Goal: Task Accomplishment & Management: Manage account settings

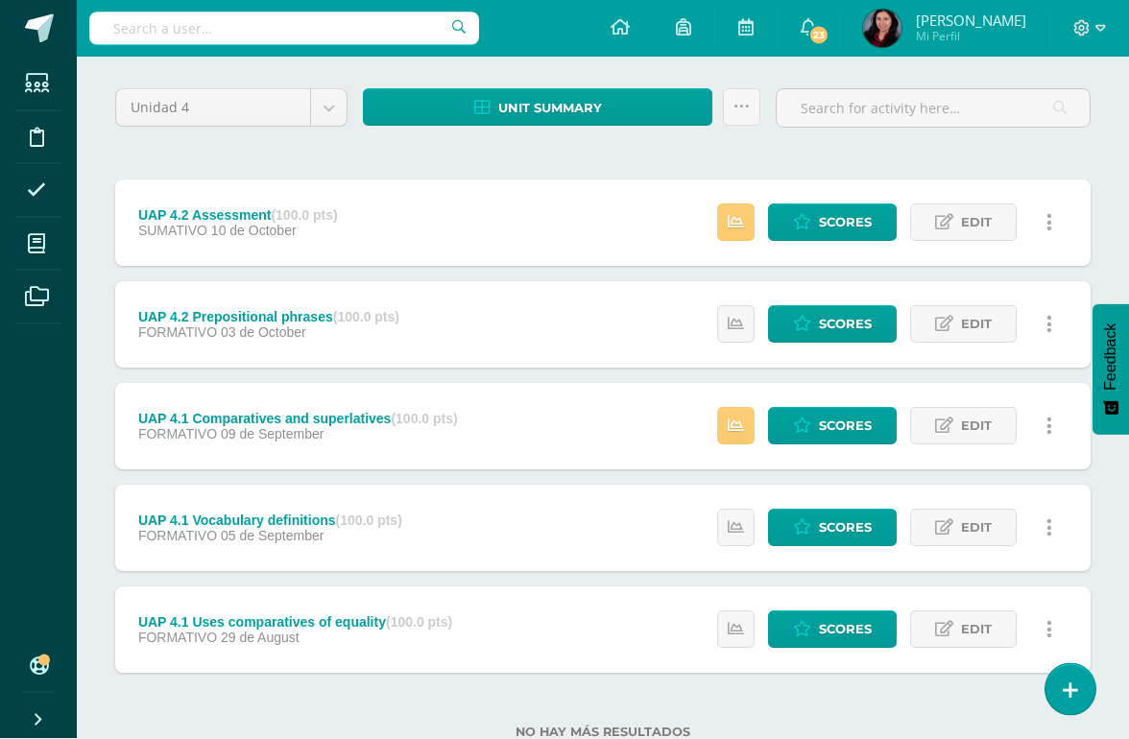
scroll to position [139, 0]
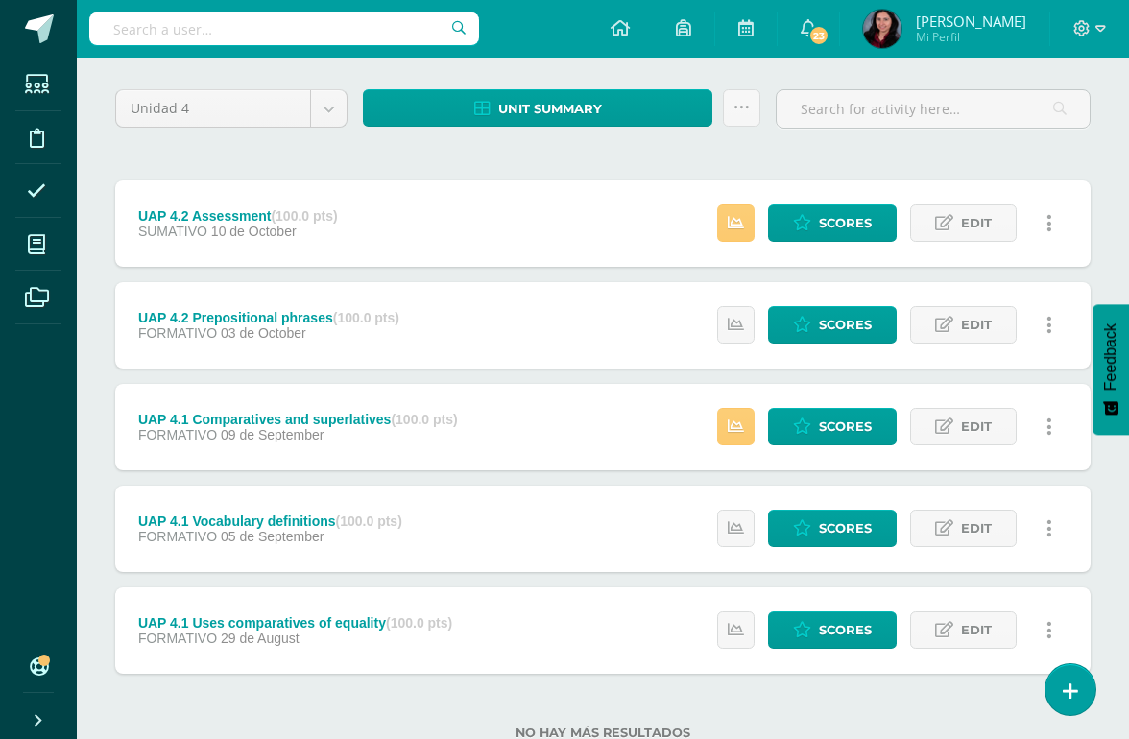
click at [735, 428] on icon at bounding box center [736, 427] width 16 height 16
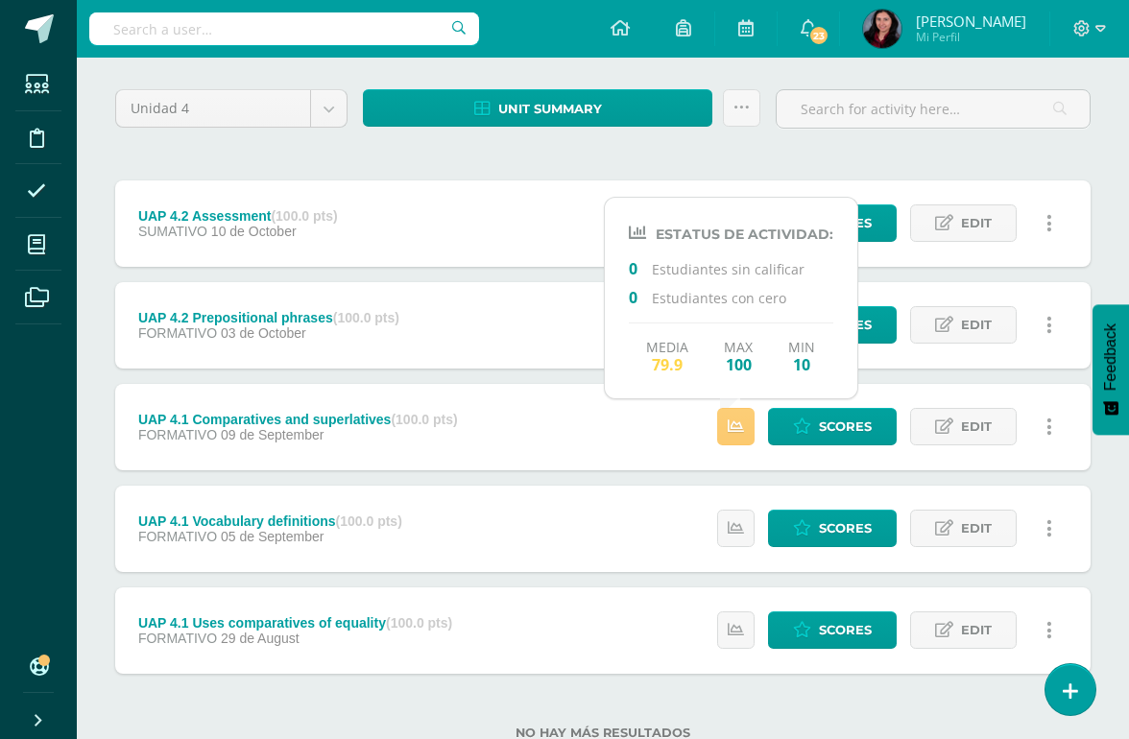
click at [871, 678] on div "No hay más resultados" at bounding box center [603, 718] width 976 height 89
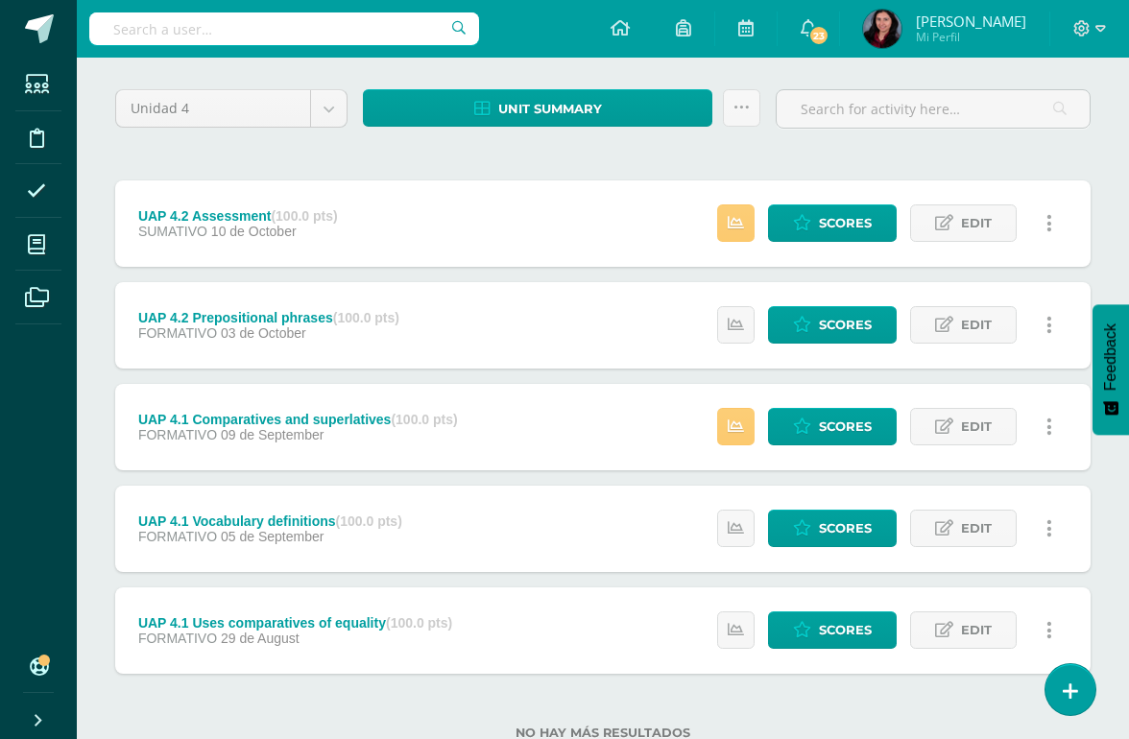
click at [848, 427] on span "Scores" at bounding box center [845, 427] width 53 height 36
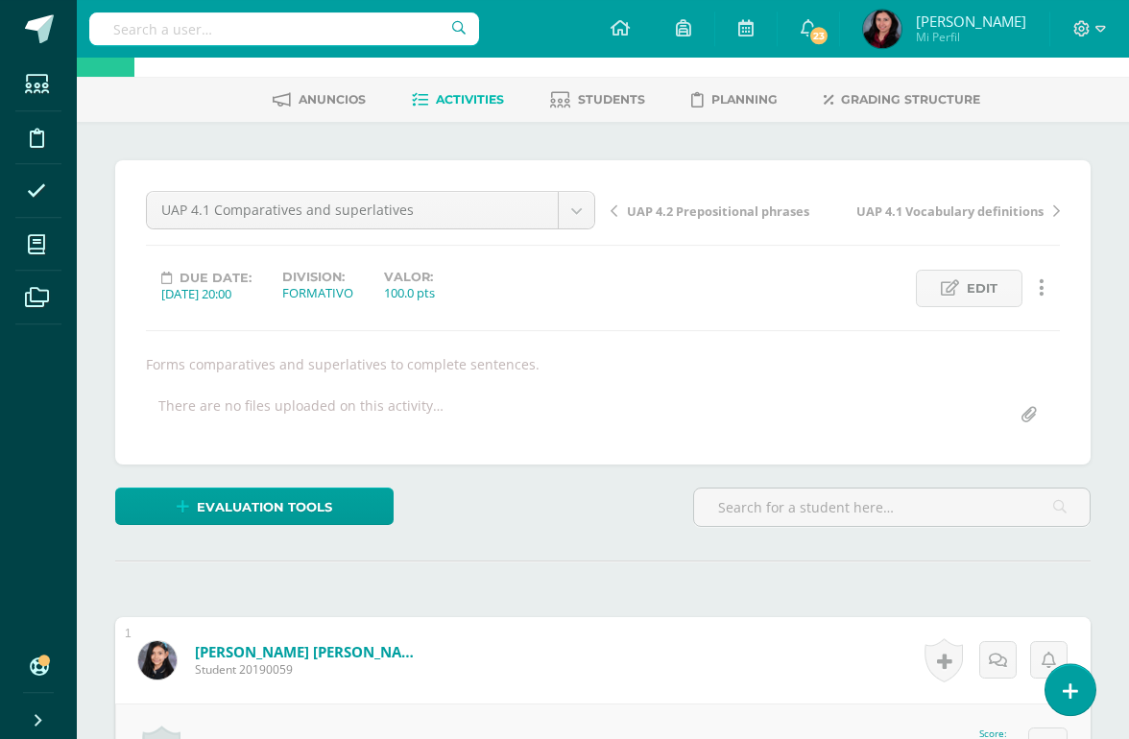
scroll to position [68, 0]
click at [353, 500] on link "Evaluation tools" at bounding box center [254, 506] width 278 height 37
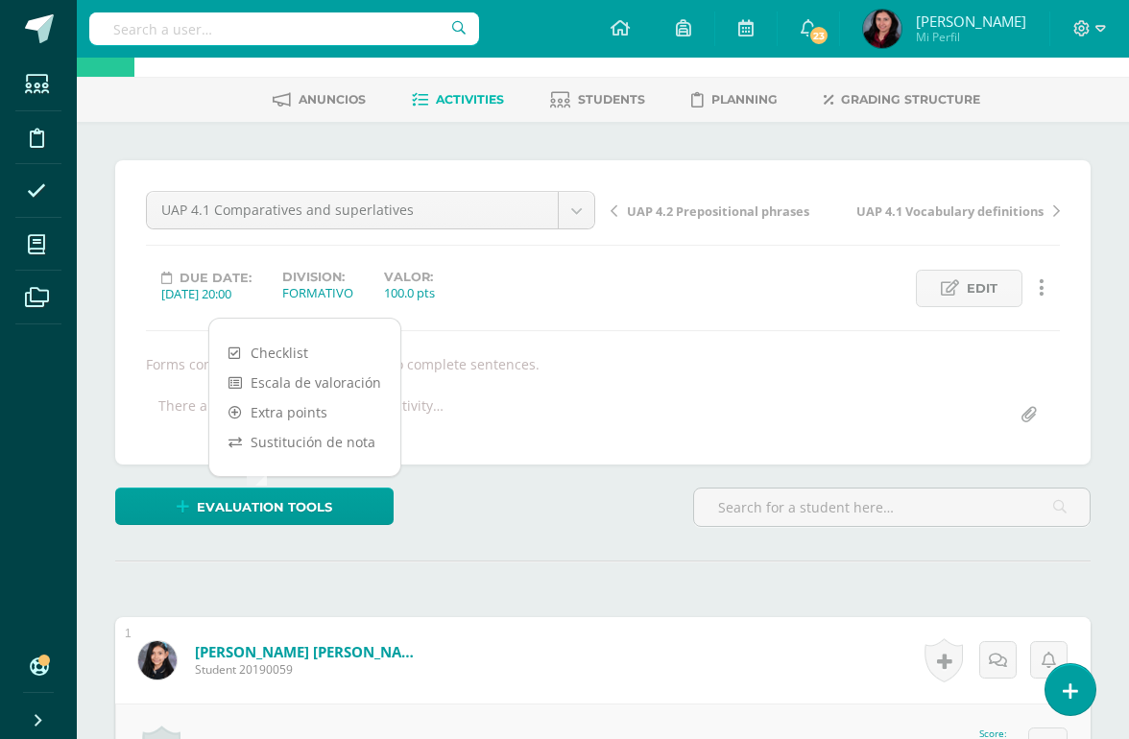
scroll to position [69, 0]
click at [368, 444] on link "Sustitución de nota" at bounding box center [304, 441] width 191 height 30
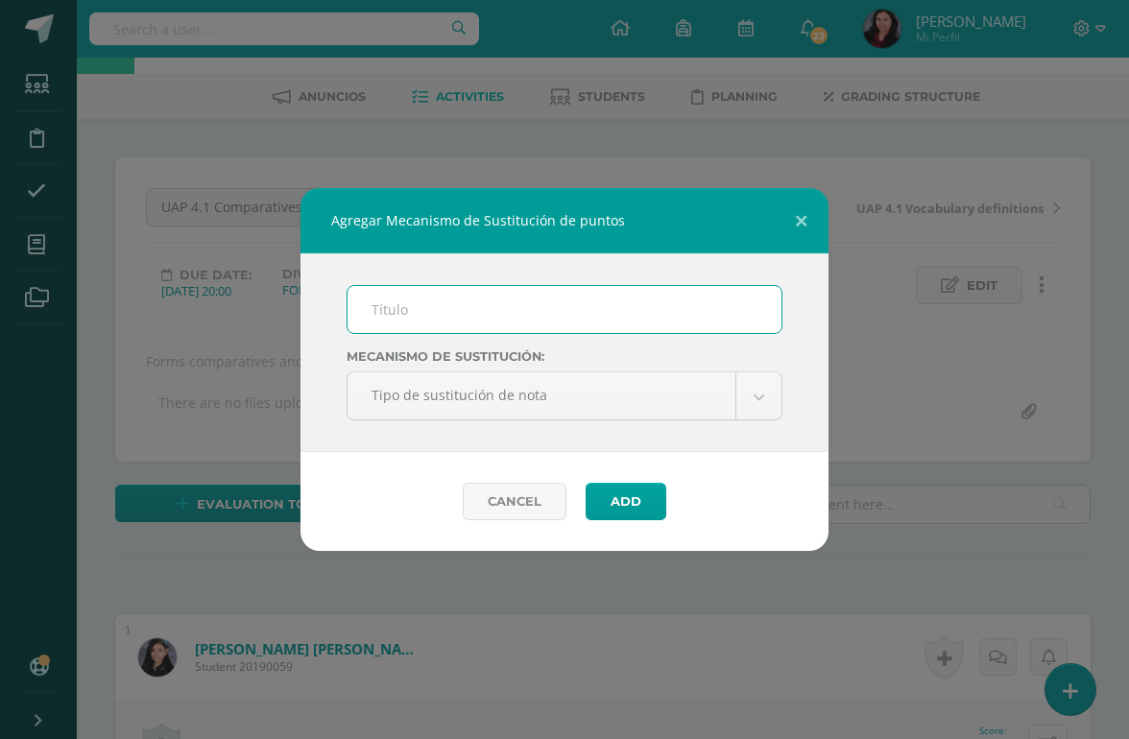
click at [622, 333] on input "text" at bounding box center [565, 309] width 434 height 47
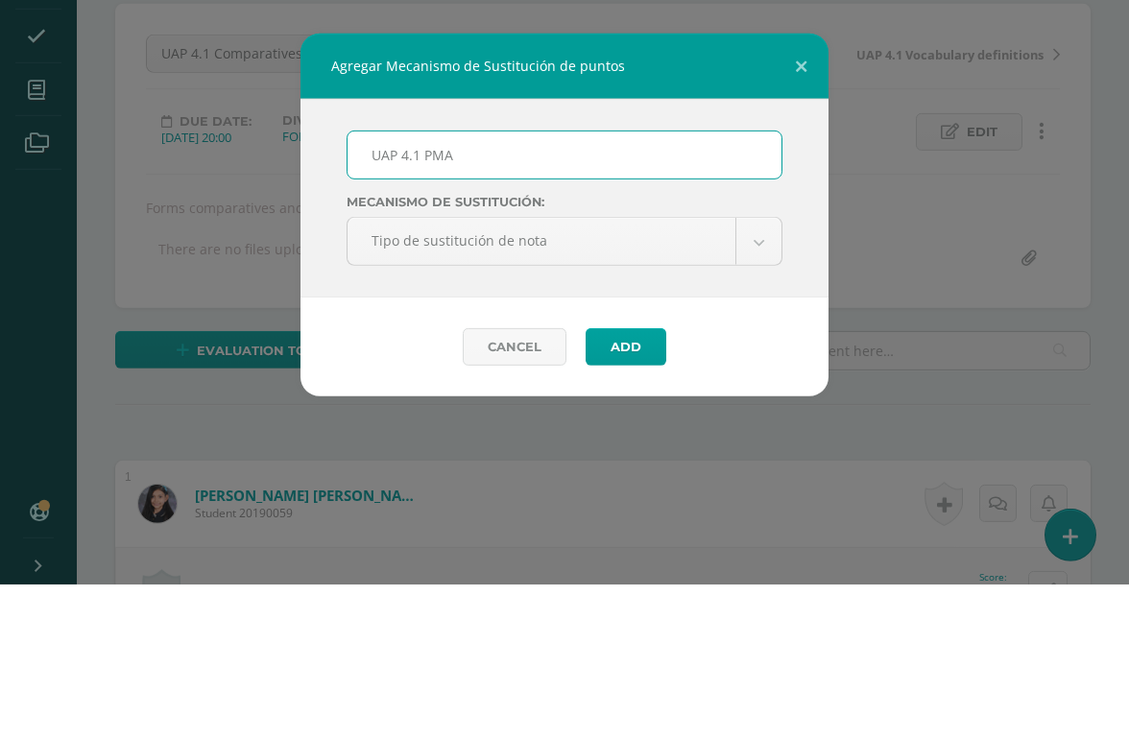
type input "UAP 4.1 PMA"
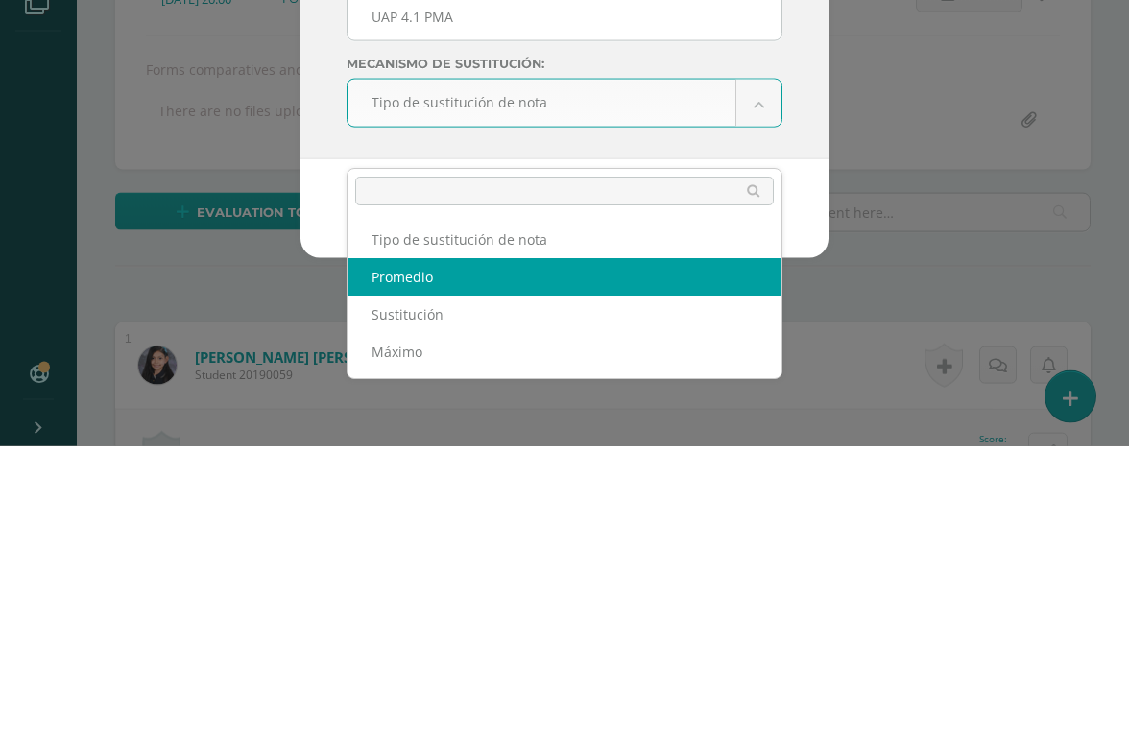
select select "average"
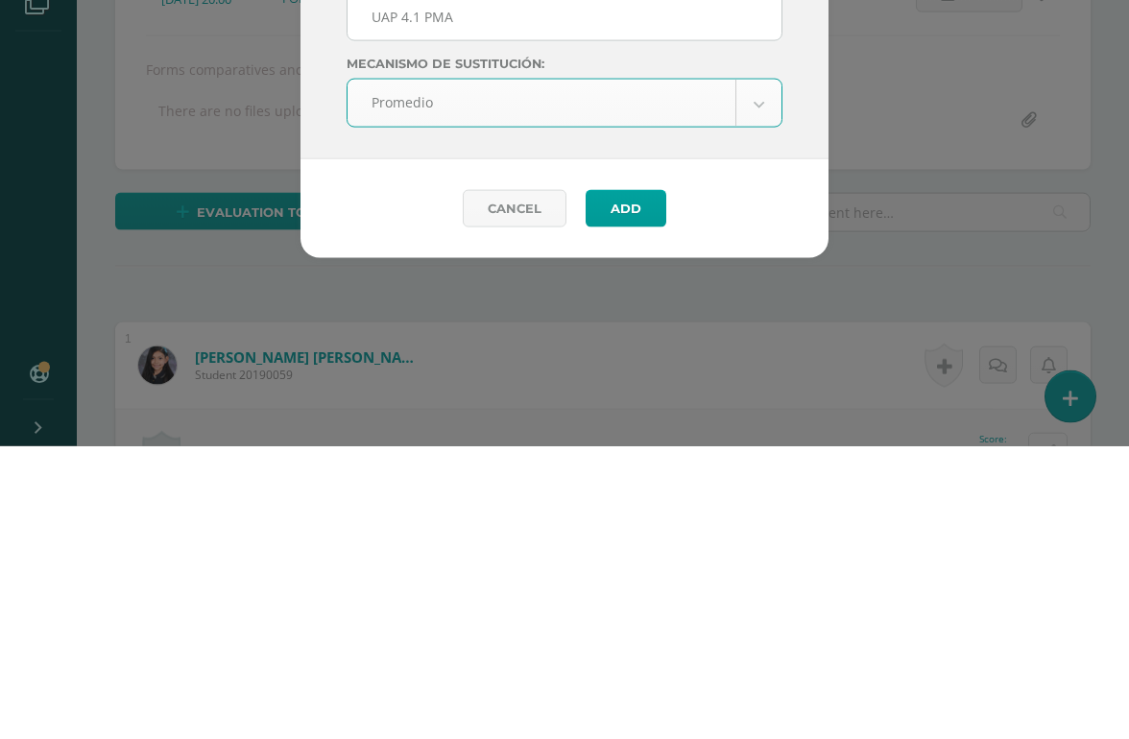
click at [655, 286] on input "UAP 4.1 PMA" at bounding box center [565, 309] width 434 height 47
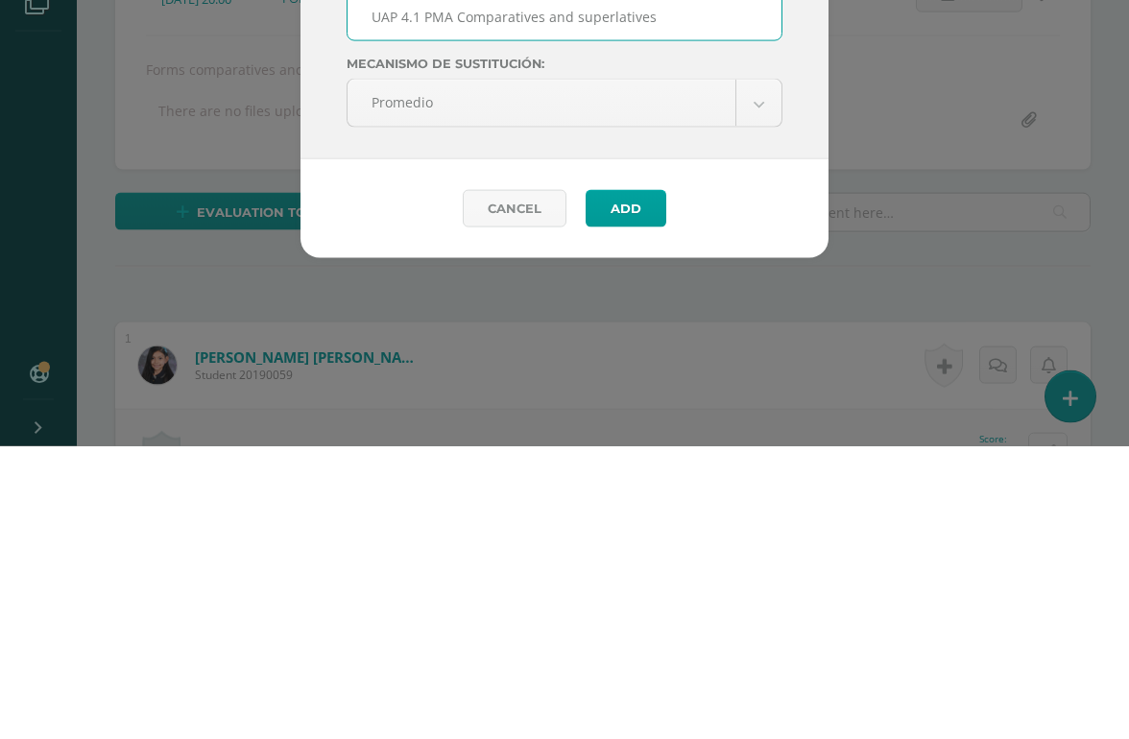
type input "UAP 4.1 PMA Comparatives and superlatives"
click at [652, 483] on button "Add" at bounding box center [626, 501] width 81 height 37
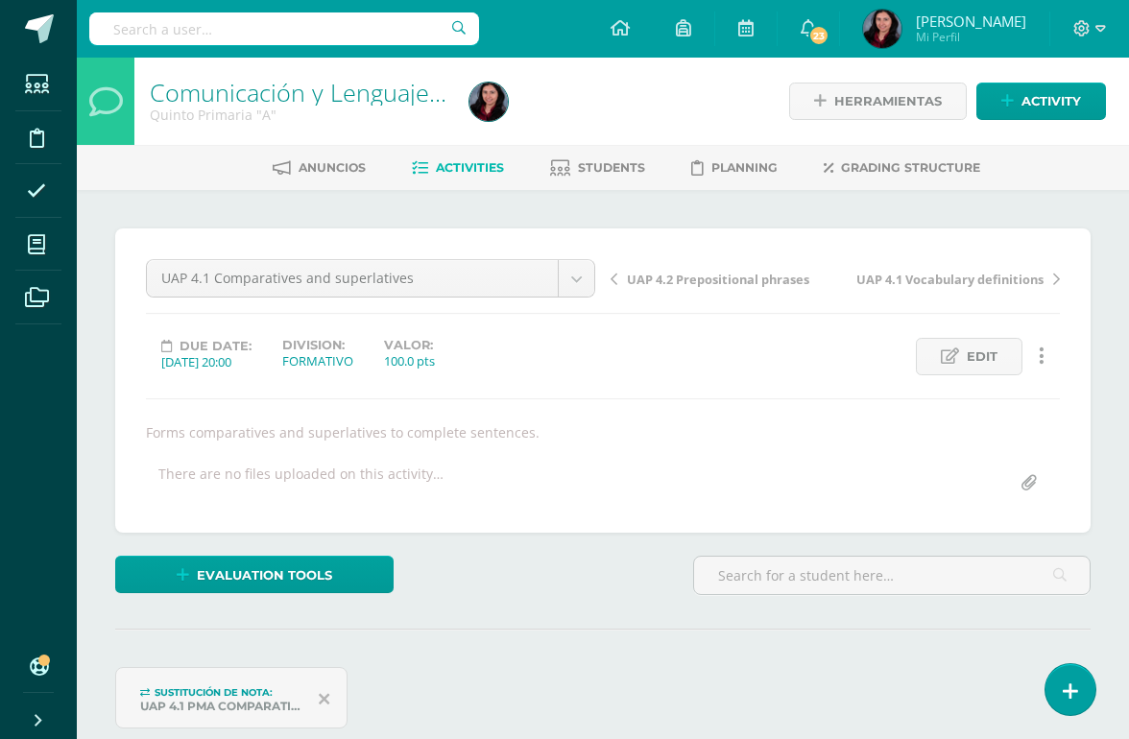
click at [612, 286] on link "UAP 4.2 Prepositional phrases" at bounding box center [723, 278] width 225 height 19
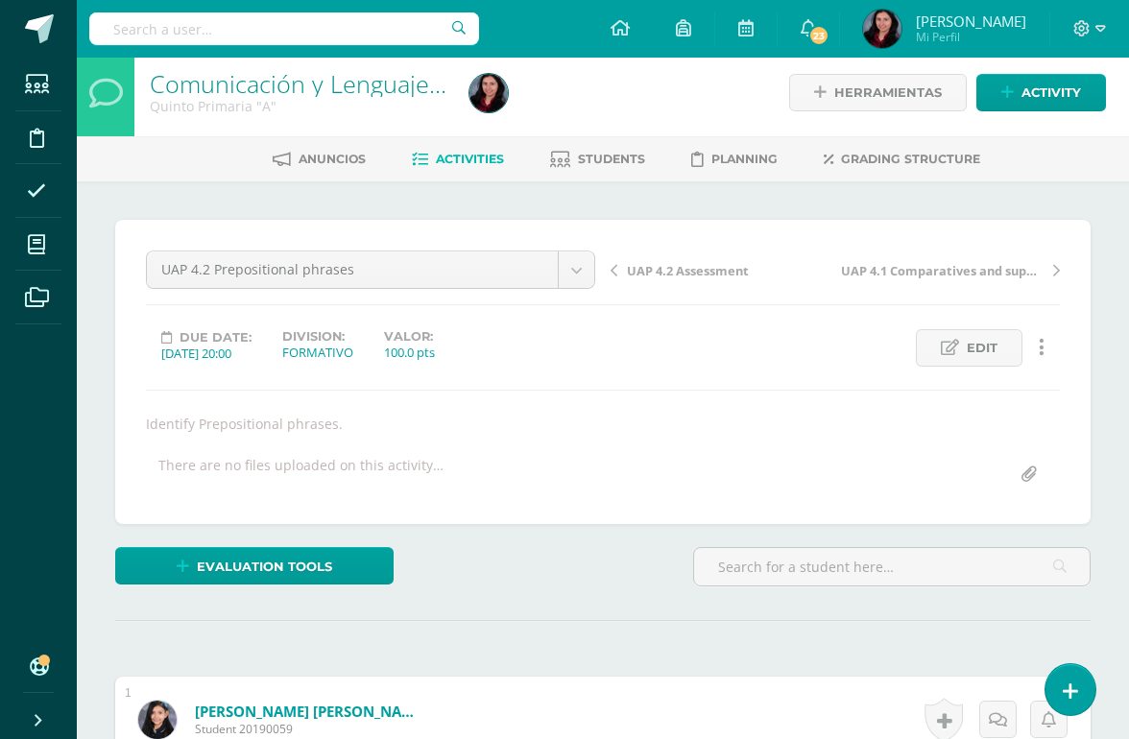
scroll to position [10, 0]
click at [32, 246] on icon at bounding box center [36, 244] width 17 height 19
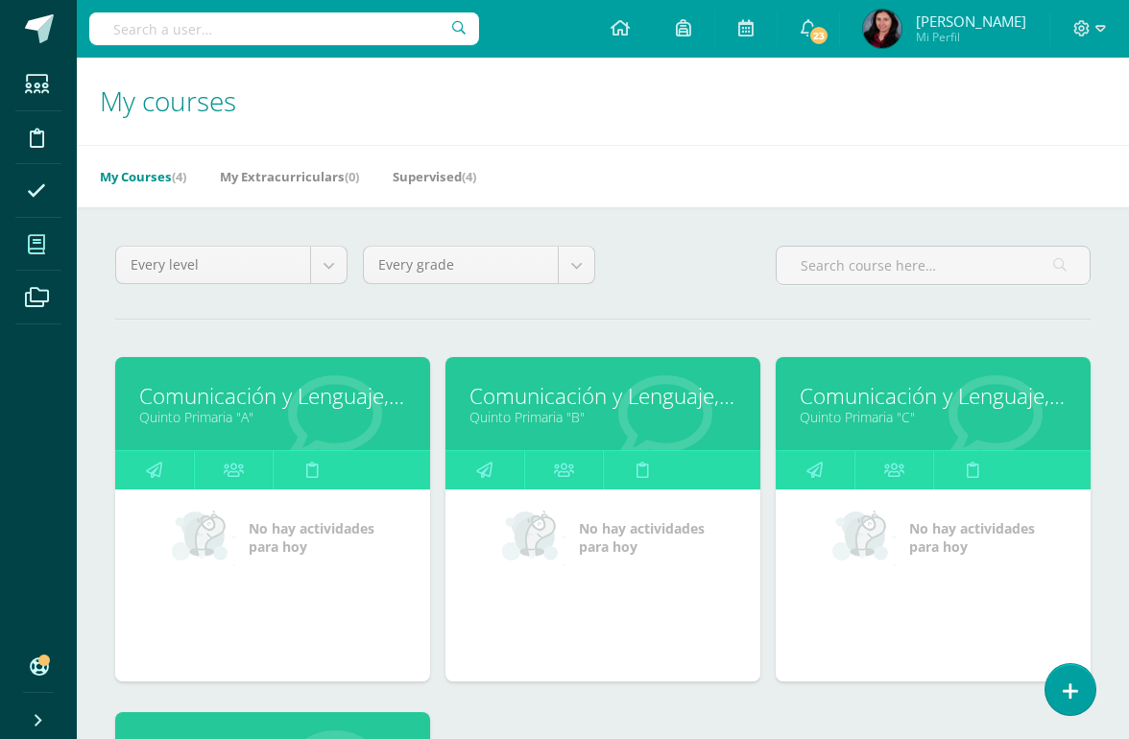
click at [229, 426] on link "Quinto Primaria "A"" at bounding box center [272, 417] width 267 height 18
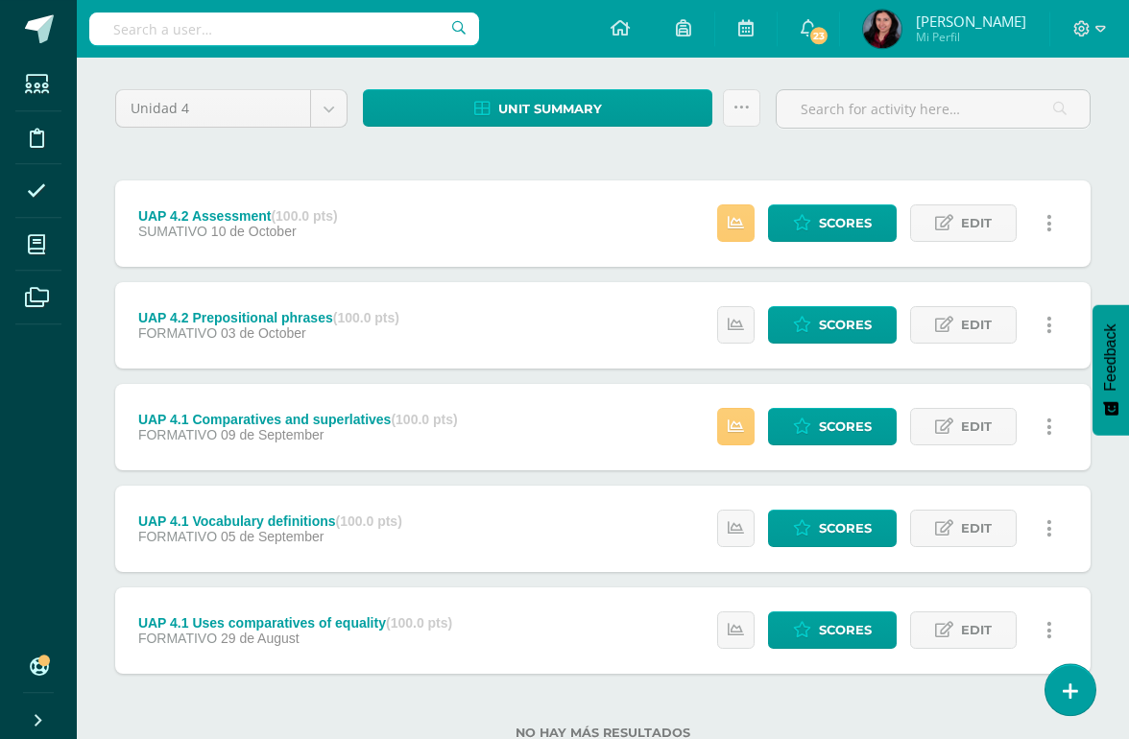
scroll to position [139, 0]
click at [968, 433] on span "Edit" at bounding box center [976, 427] width 31 height 36
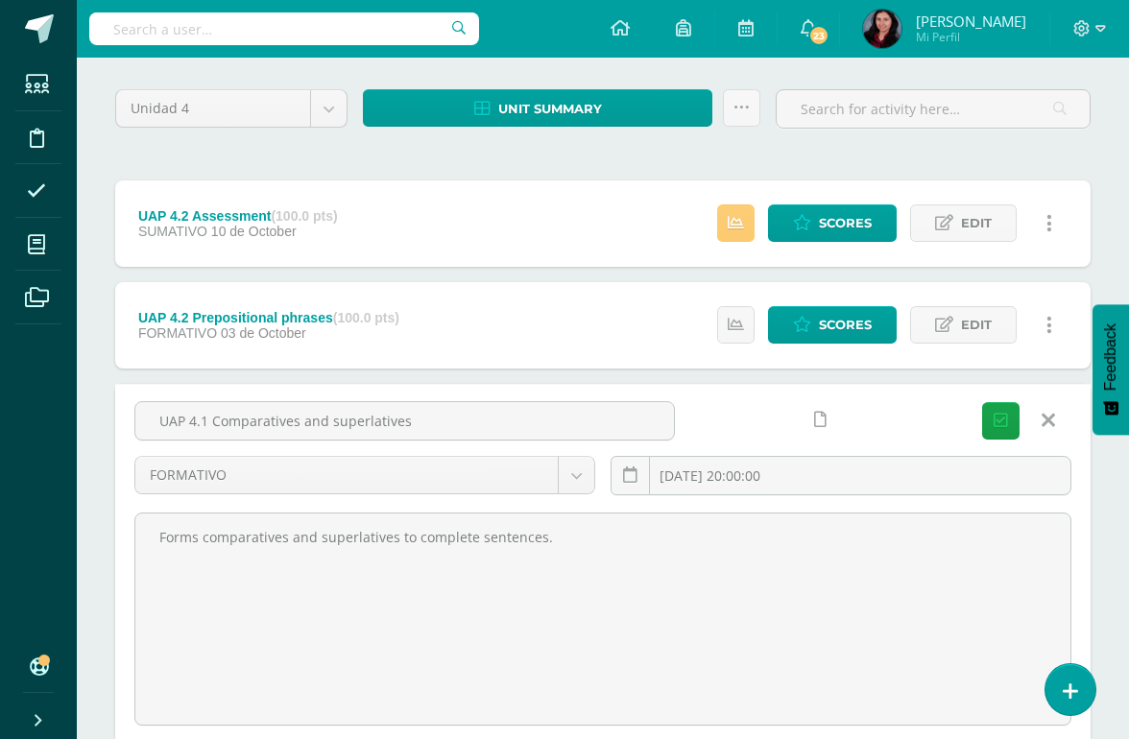
click at [581, 471] on body "Students Discipline Attendance My courses Archivos Soporte Help Reportar un pro…" at bounding box center [564, 469] width 1129 height 1216
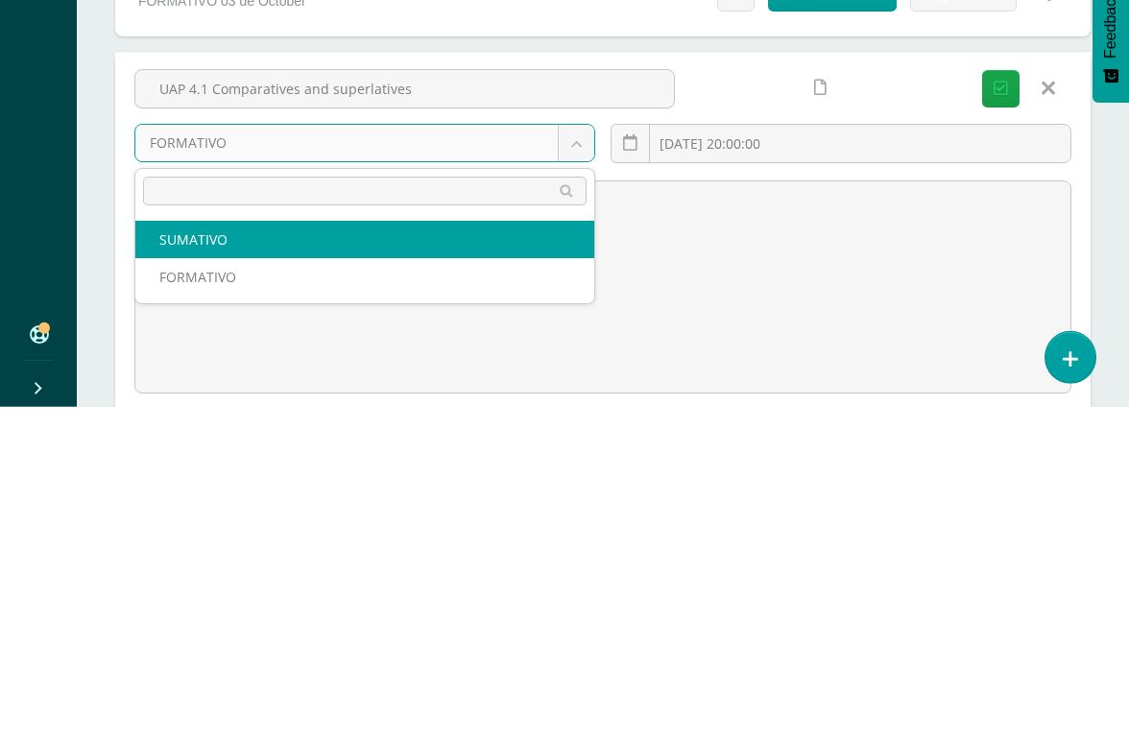
select select "208198"
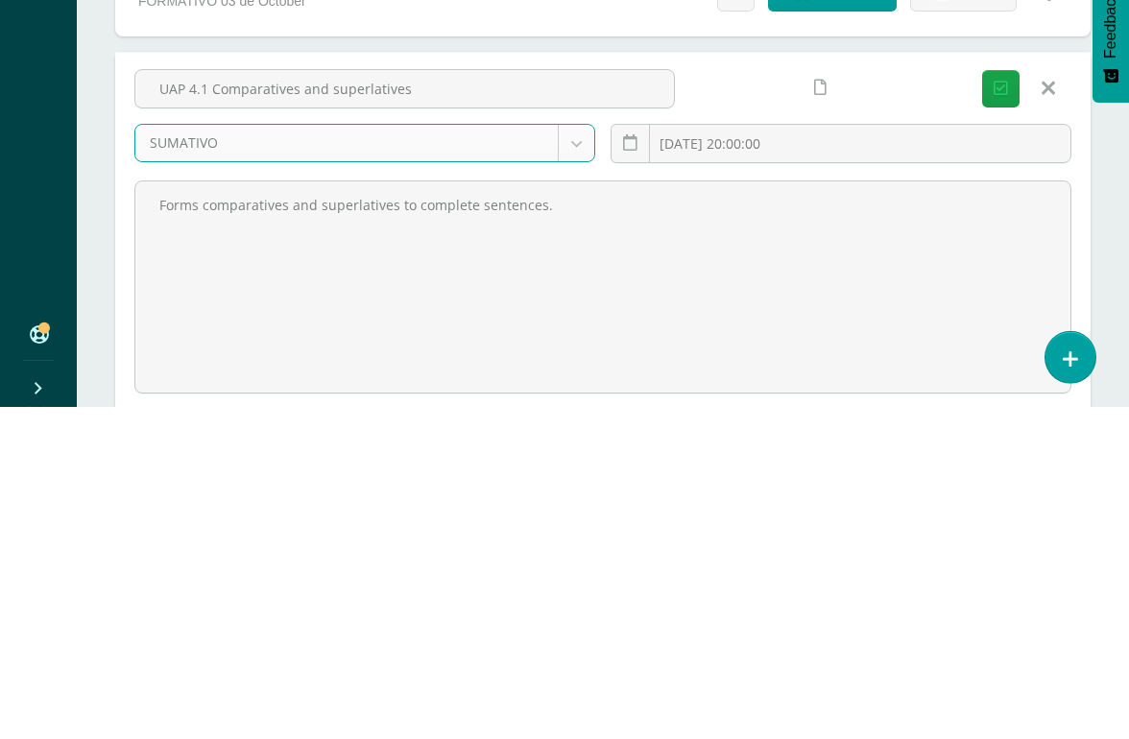
click at [1002, 402] on button "Save" at bounding box center [1000, 420] width 37 height 37
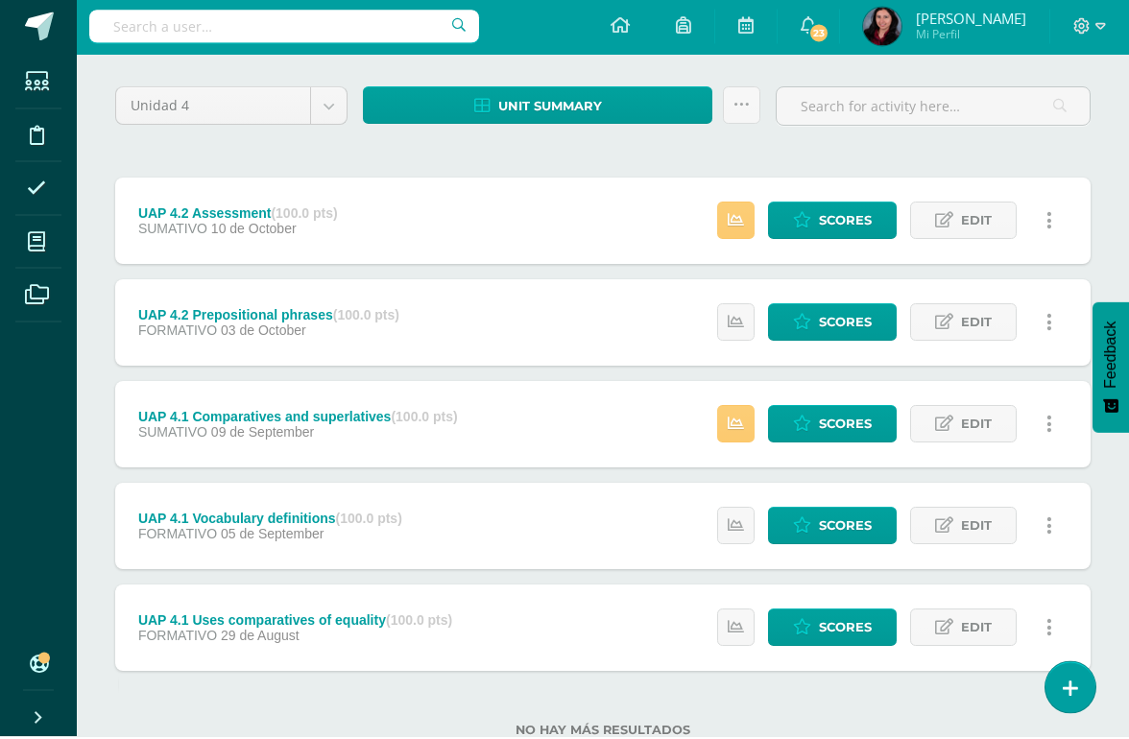
scroll to position [139, 0]
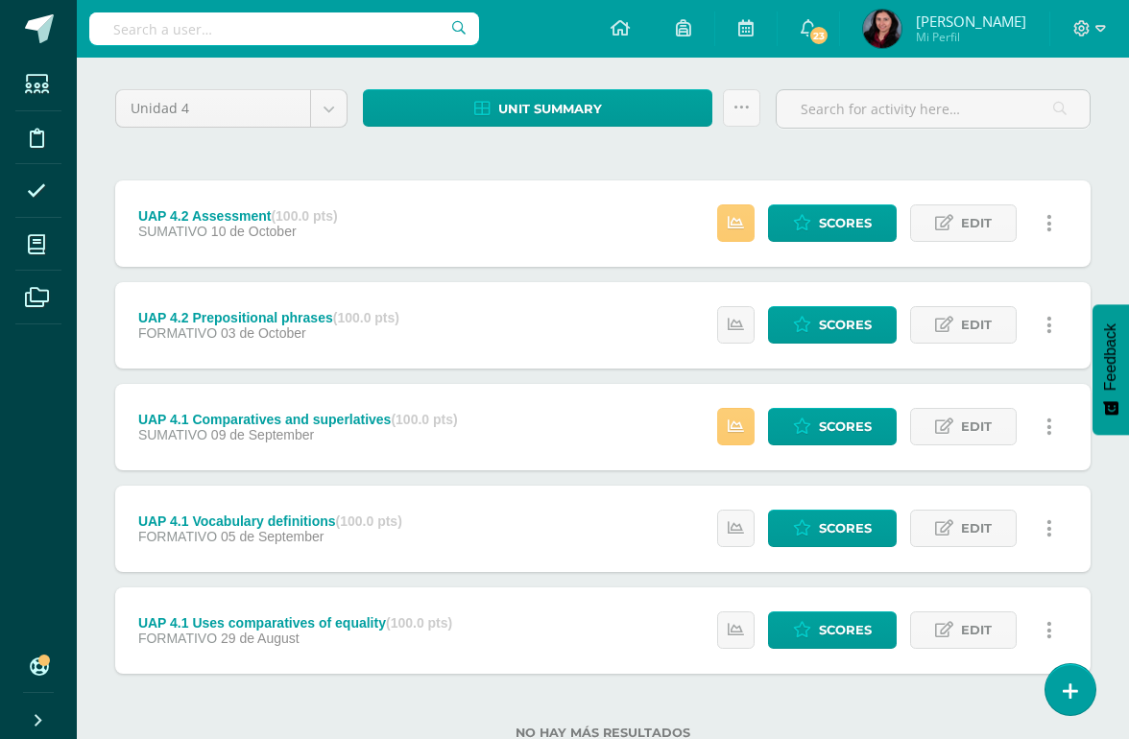
click at [48, 241] on span at bounding box center [36, 244] width 43 height 43
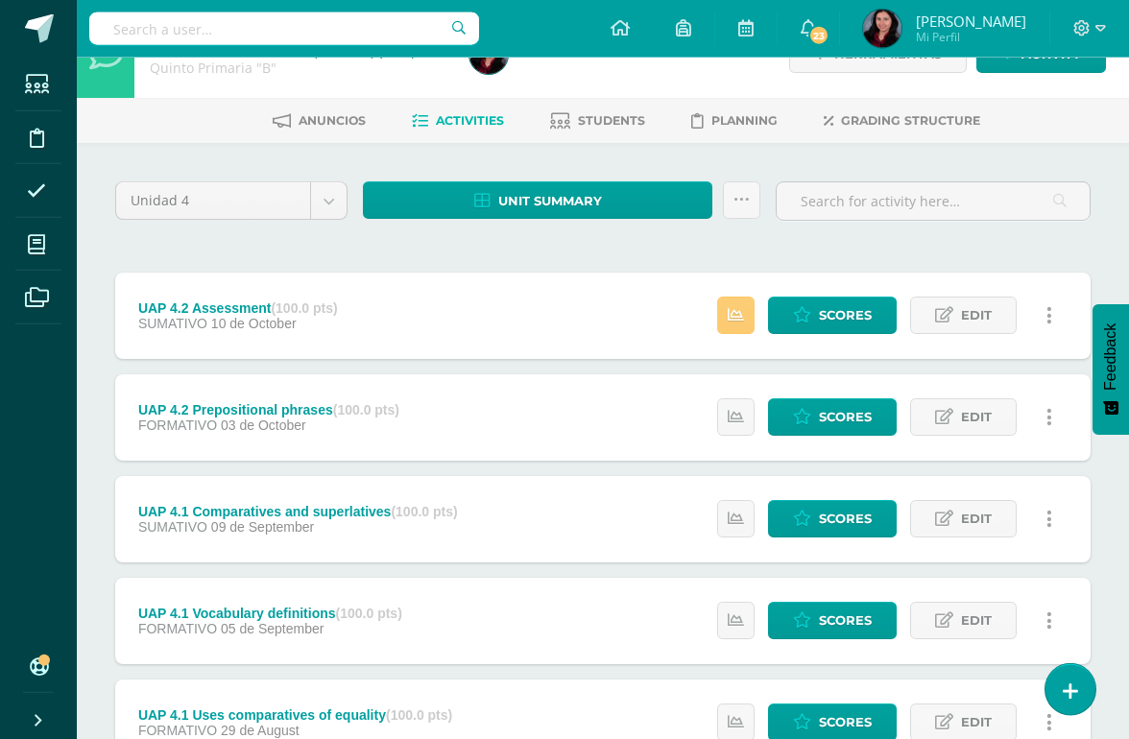
scroll to position [48, 0]
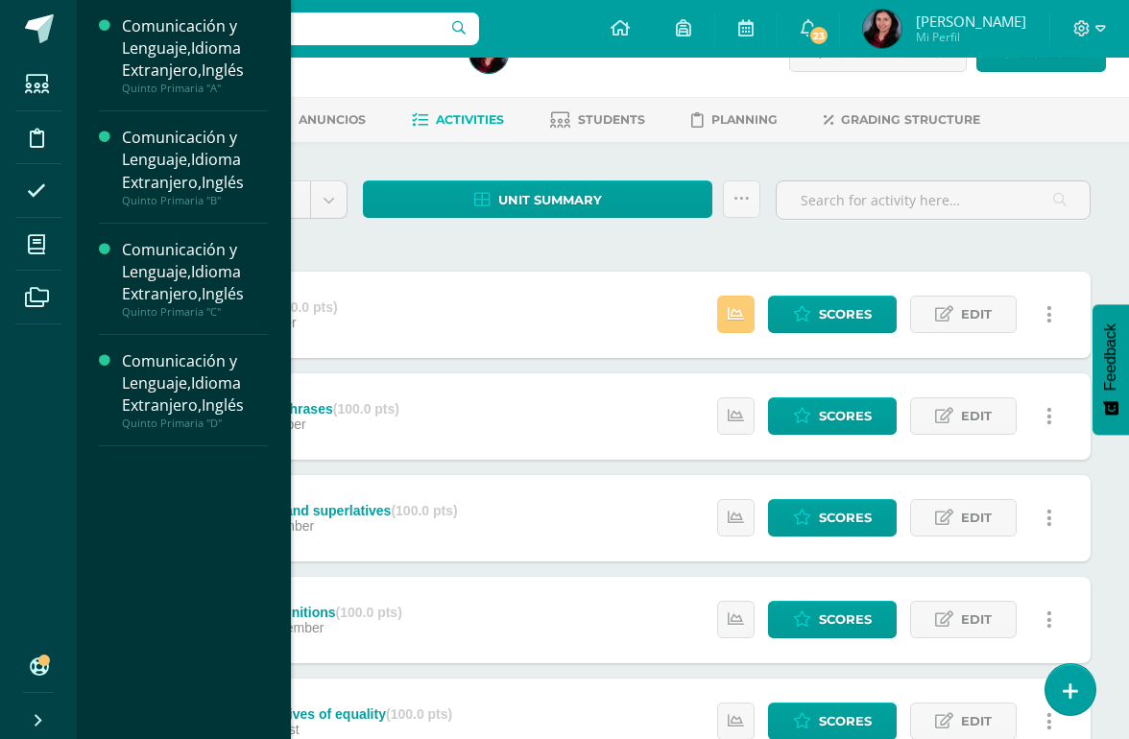
click at [52, 254] on span at bounding box center [36, 244] width 43 height 43
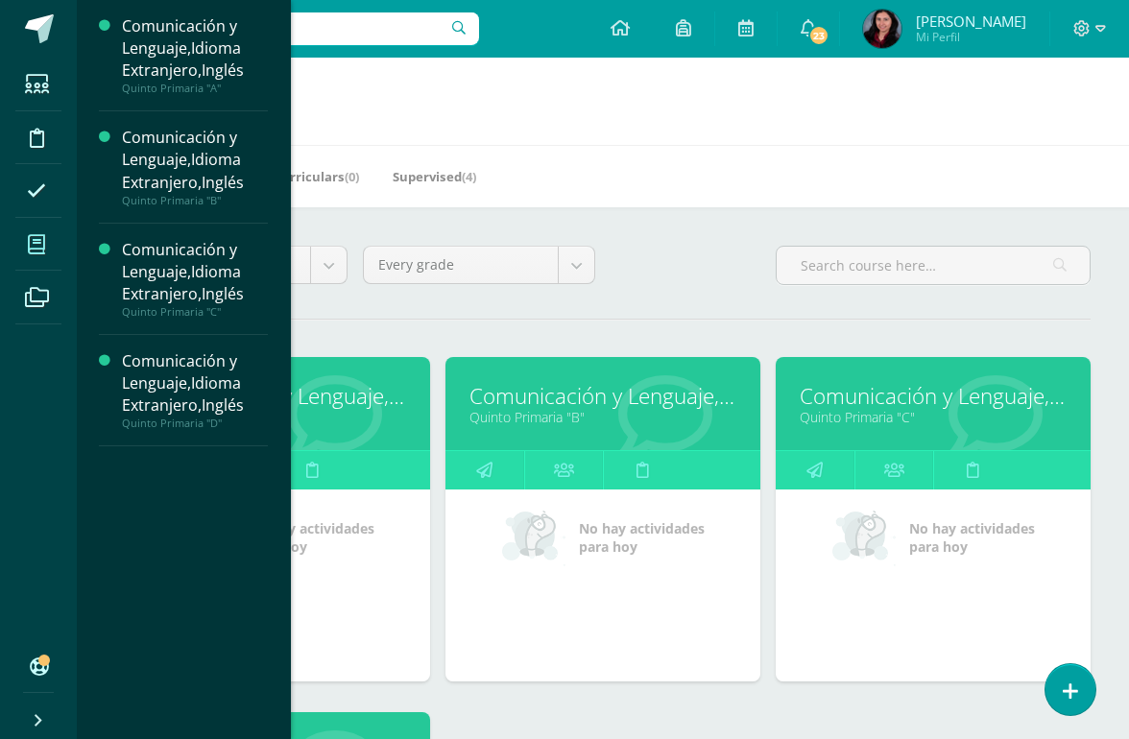
click at [187, 290] on div "Comunicación y Lenguaje,Idioma Extranjero,Inglés" at bounding box center [195, 272] width 146 height 66
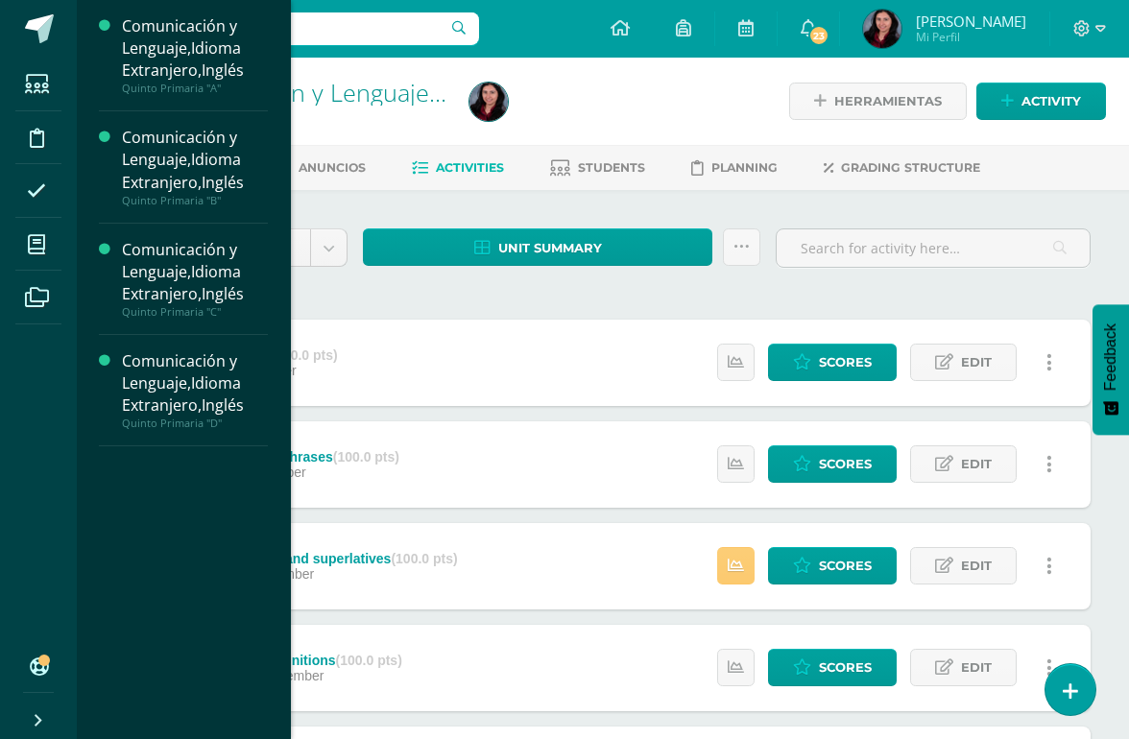
click at [205, 400] on div "Comunicación y Lenguaje,Idioma Extranjero,Inglés" at bounding box center [195, 383] width 146 height 66
click at [220, 368] on div "Comunicación y Lenguaje,Idioma Extranjero,Inglés" at bounding box center [195, 383] width 146 height 66
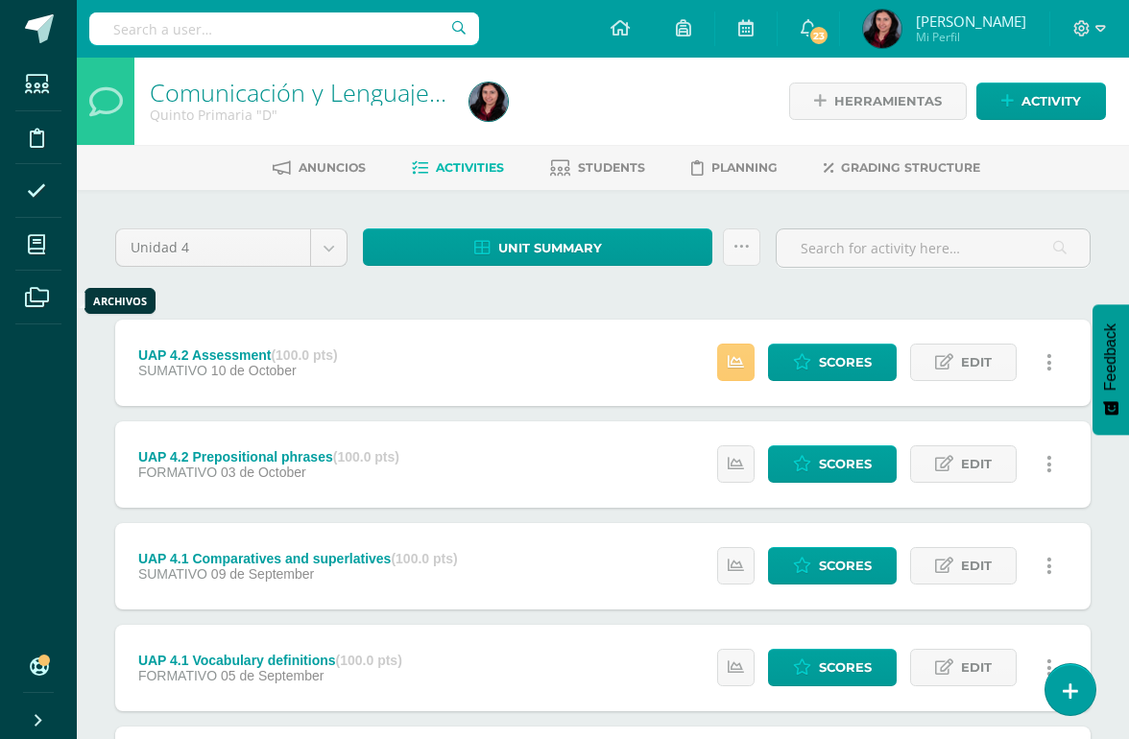
click at [60, 236] on link "My courses" at bounding box center [38, 245] width 46 height 54
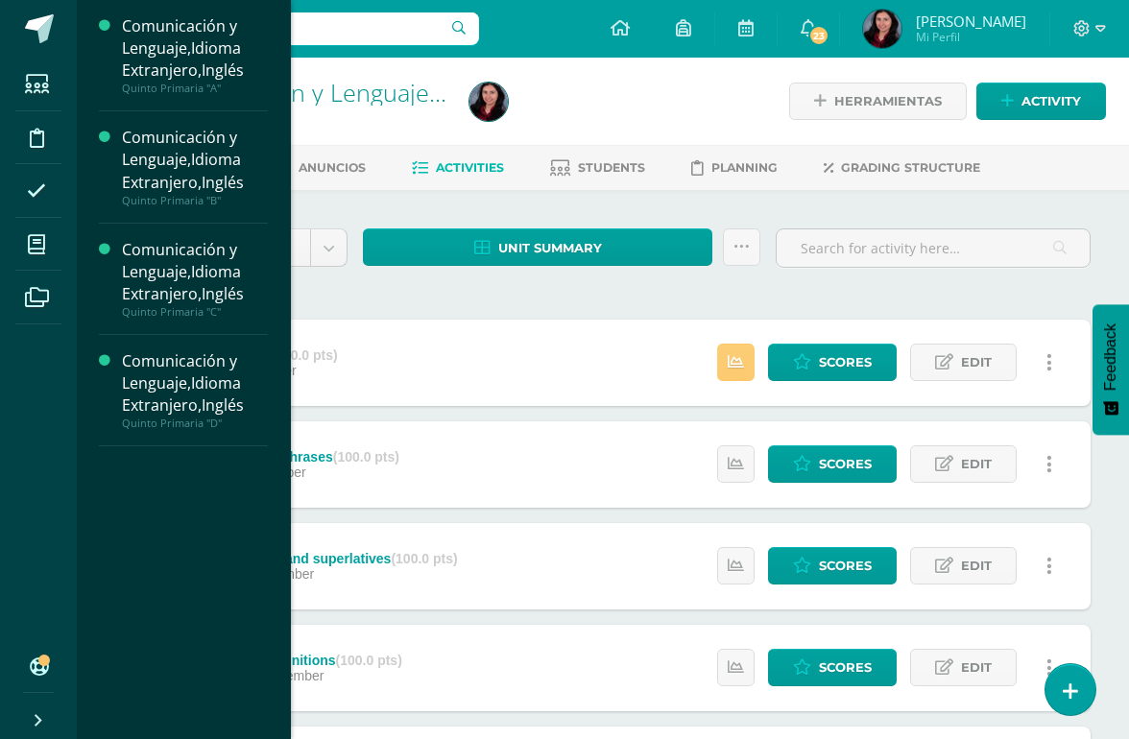
click at [57, 236] on span at bounding box center [36, 244] width 43 height 43
click at [239, 286] on div "Comunicación y Lenguaje,Idioma Extranjero,Inglés" at bounding box center [195, 272] width 146 height 66
click at [36, 246] on icon at bounding box center [36, 244] width 17 height 19
click at [58, 243] on span at bounding box center [36, 244] width 43 height 43
click at [218, 68] on div "Comunicación y Lenguaje,Idioma Extranjero,Inglés" at bounding box center [195, 48] width 146 height 66
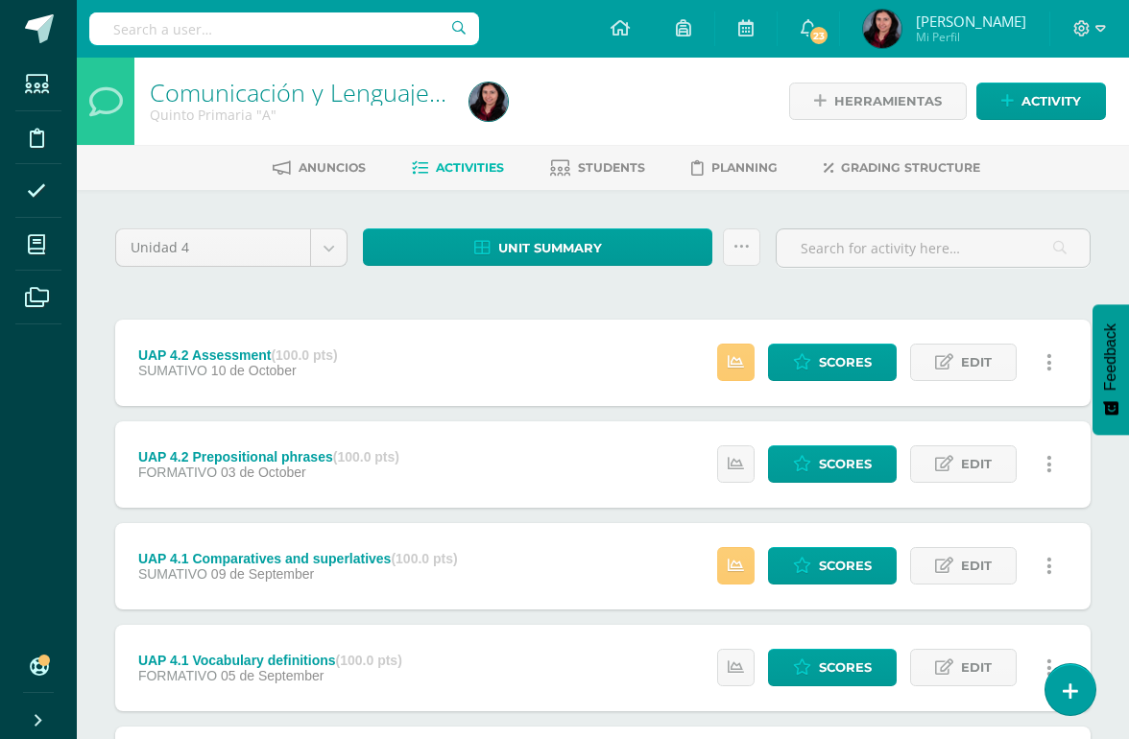
click at [822, 574] on span "Scores" at bounding box center [845, 566] width 53 height 36
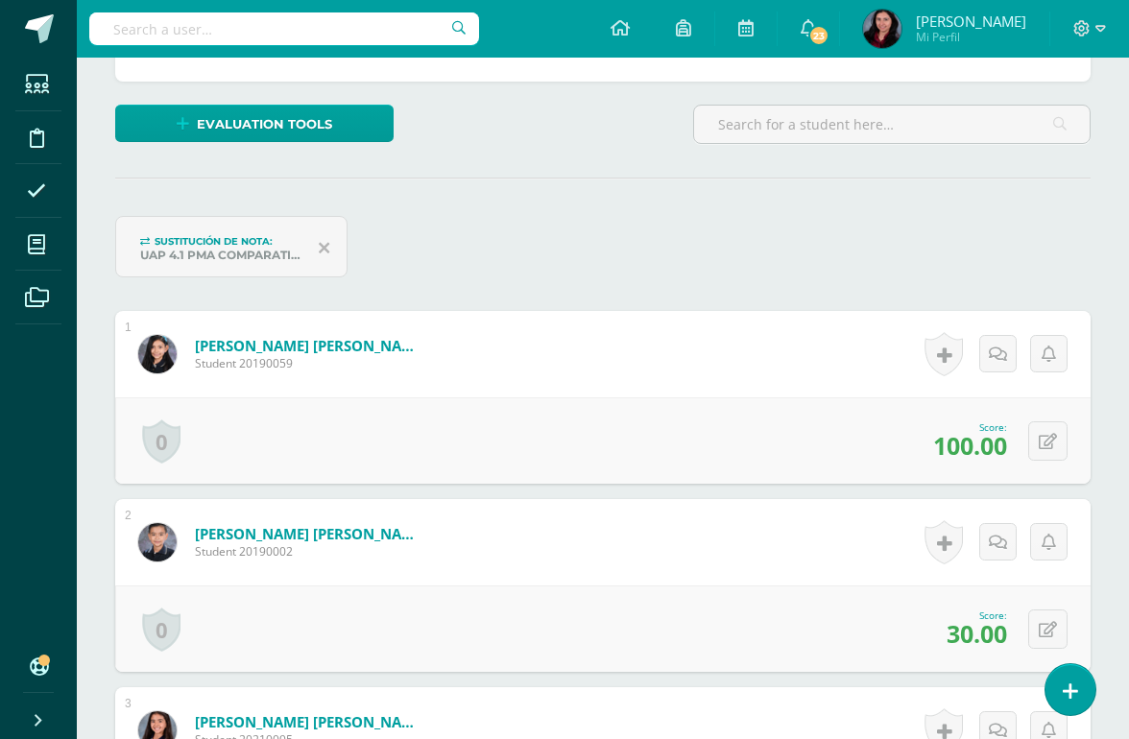
scroll to position [452, 0]
click at [163, 235] on span "Sustitución de nota:" at bounding box center [214, 240] width 118 height 12
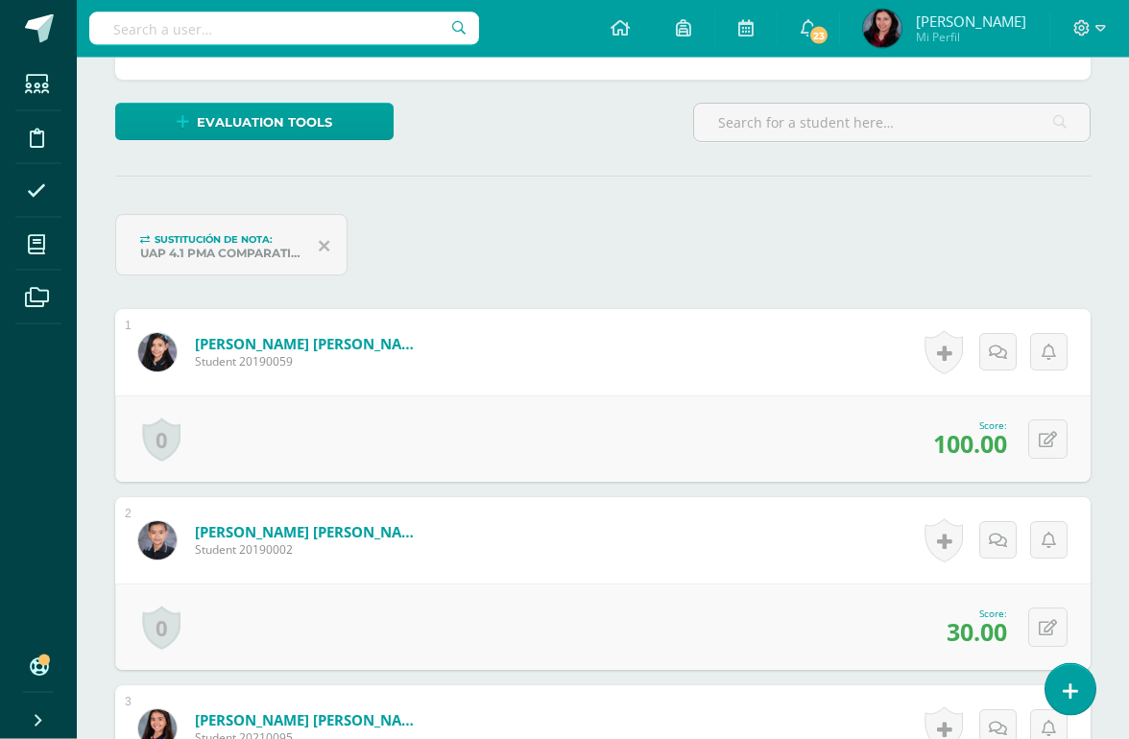
scroll to position [454, 0]
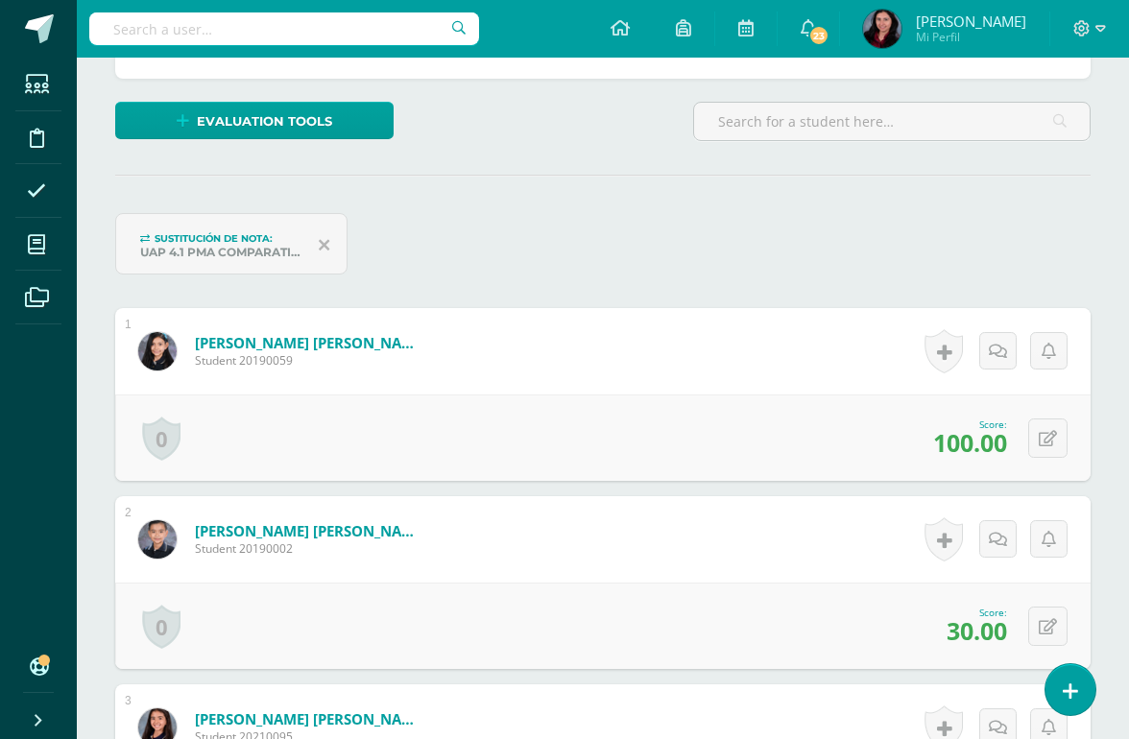
click at [1060, 449] on button at bounding box center [1047, 438] width 39 height 39
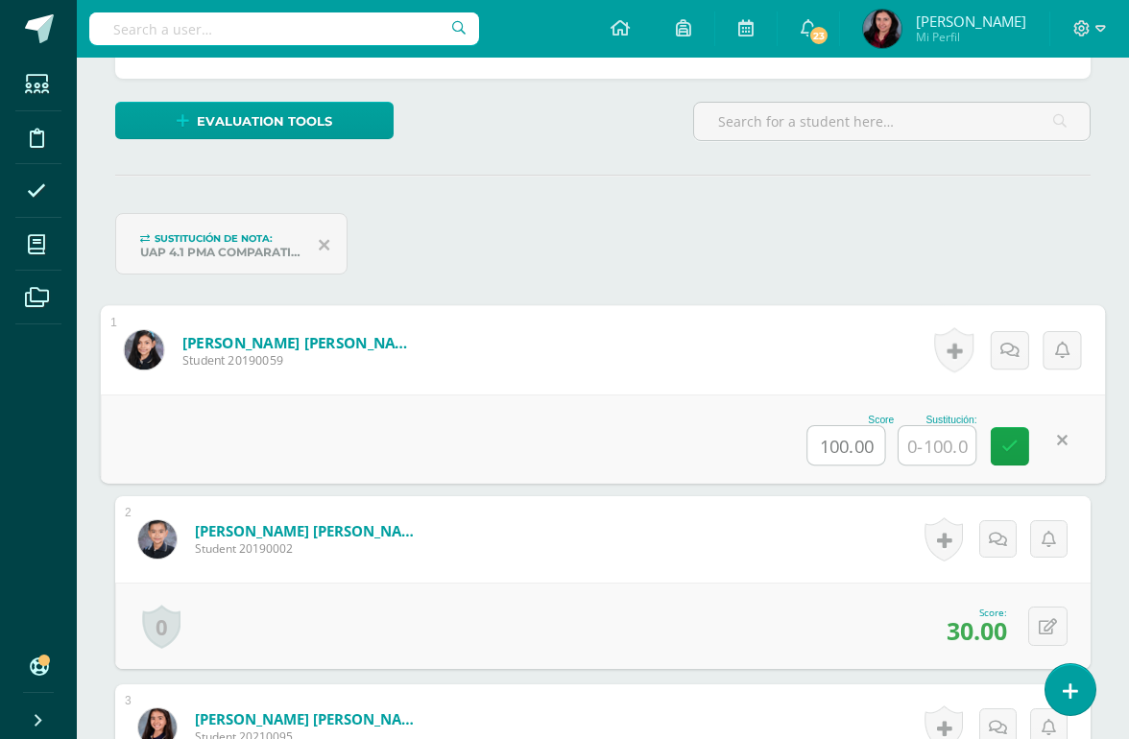
scroll to position [455, 0]
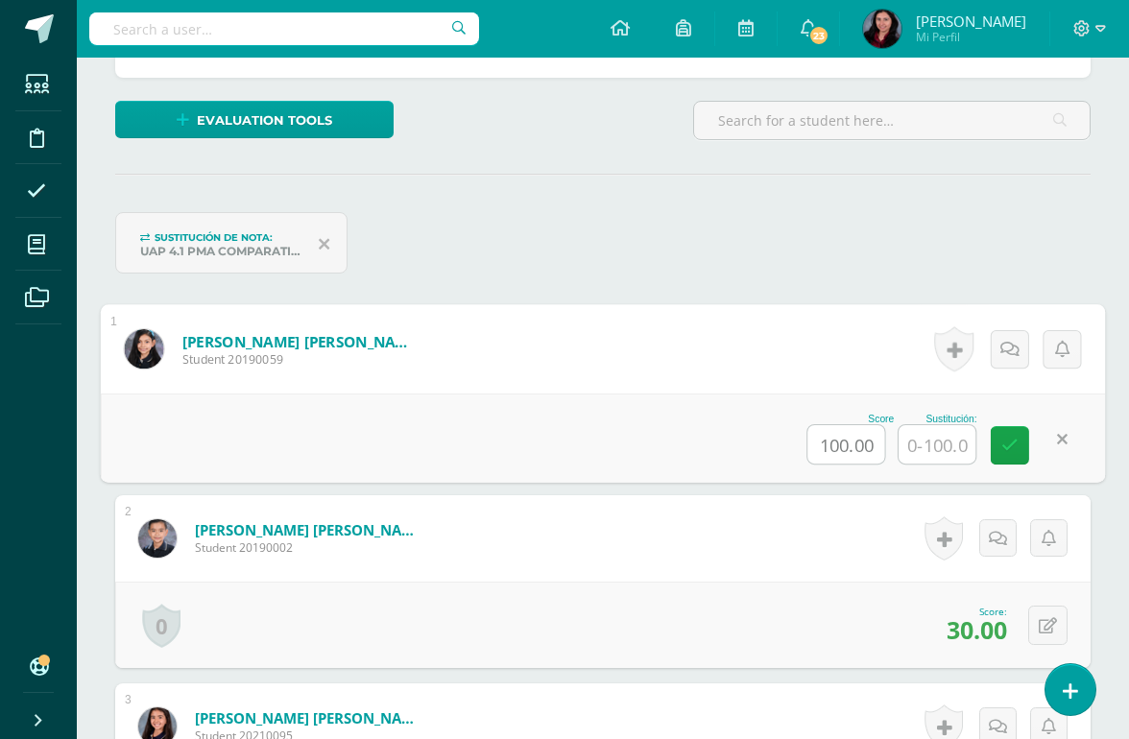
click at [1012, 453] on icon at bounding box center [1010, 445] width 17 height 16
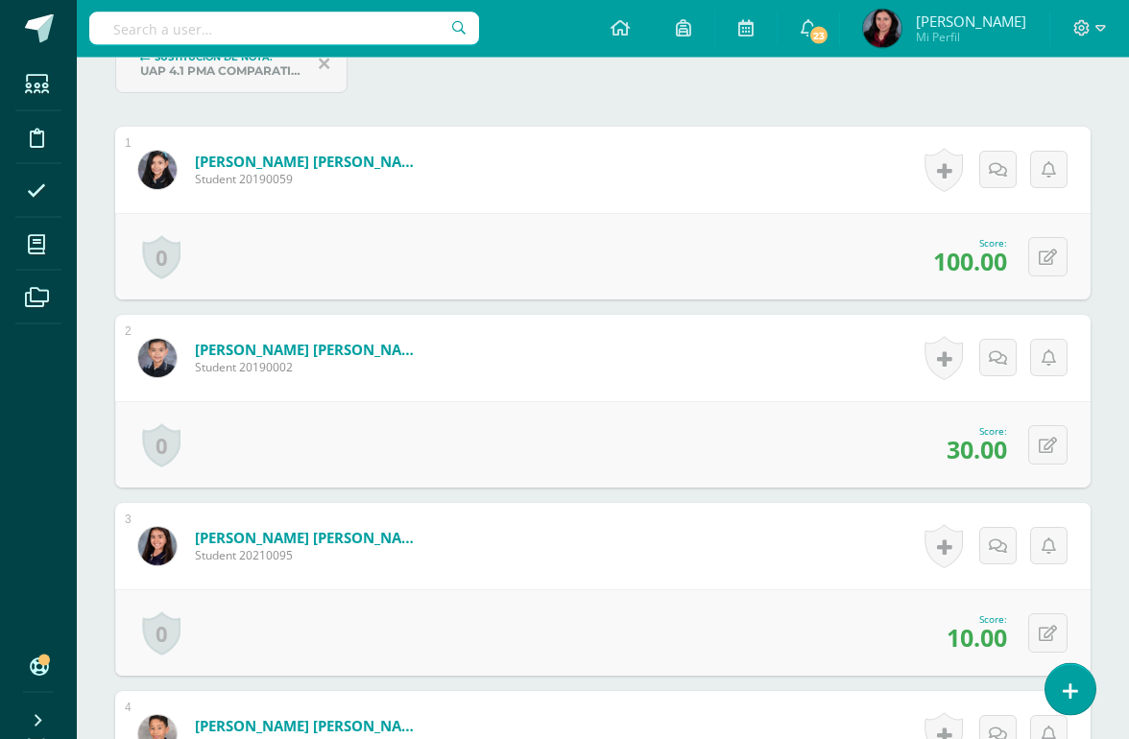
scroll to position [644, 0]
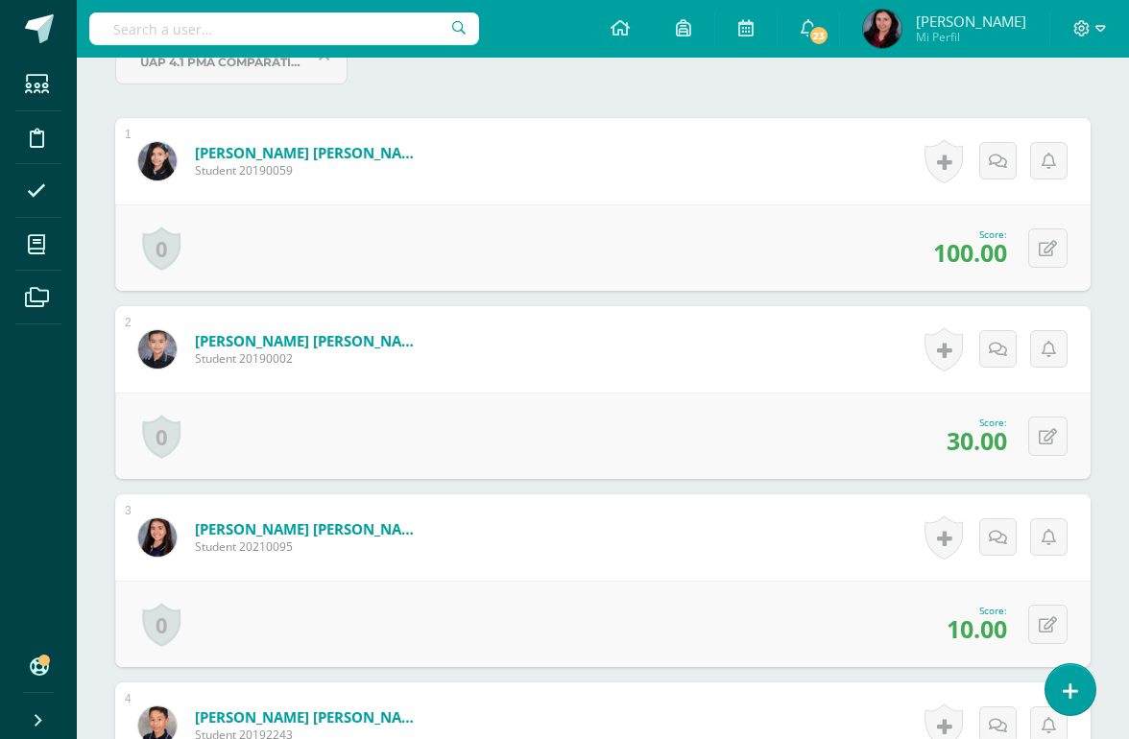
click at [1058, 622] on button at bounding box center [1047, 624] width 39 height 39
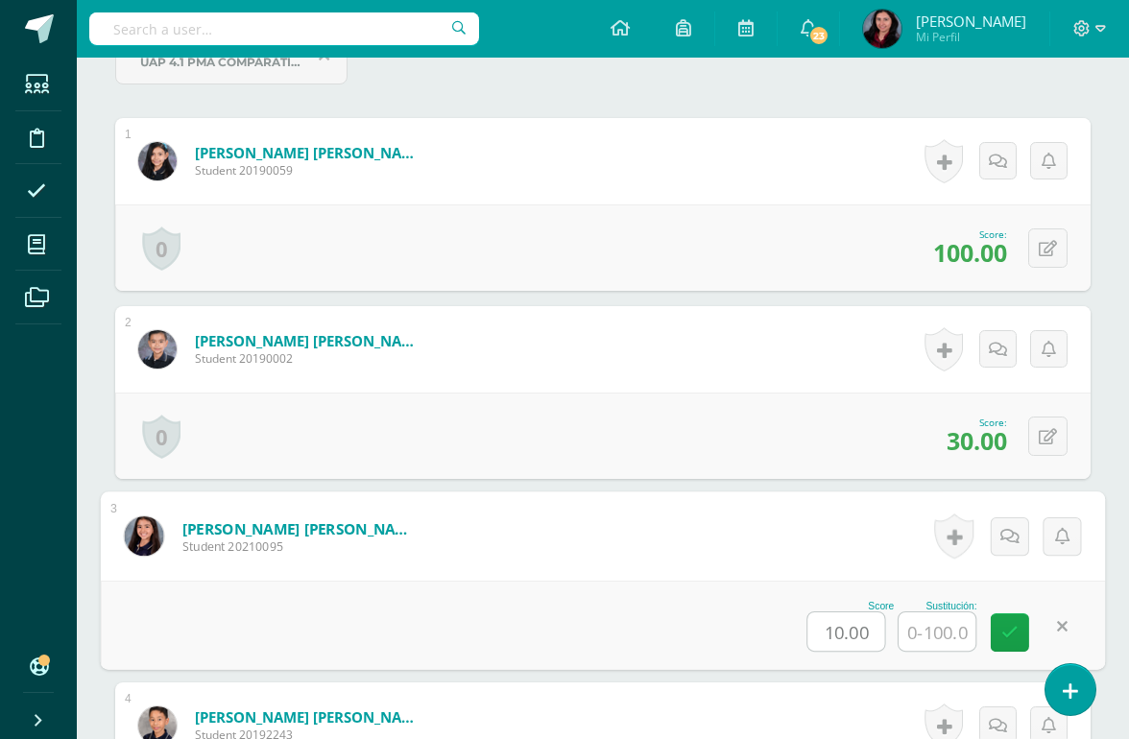
click at [944, 627] on input "text" at bounding box center [937, 632] width 77 height 38
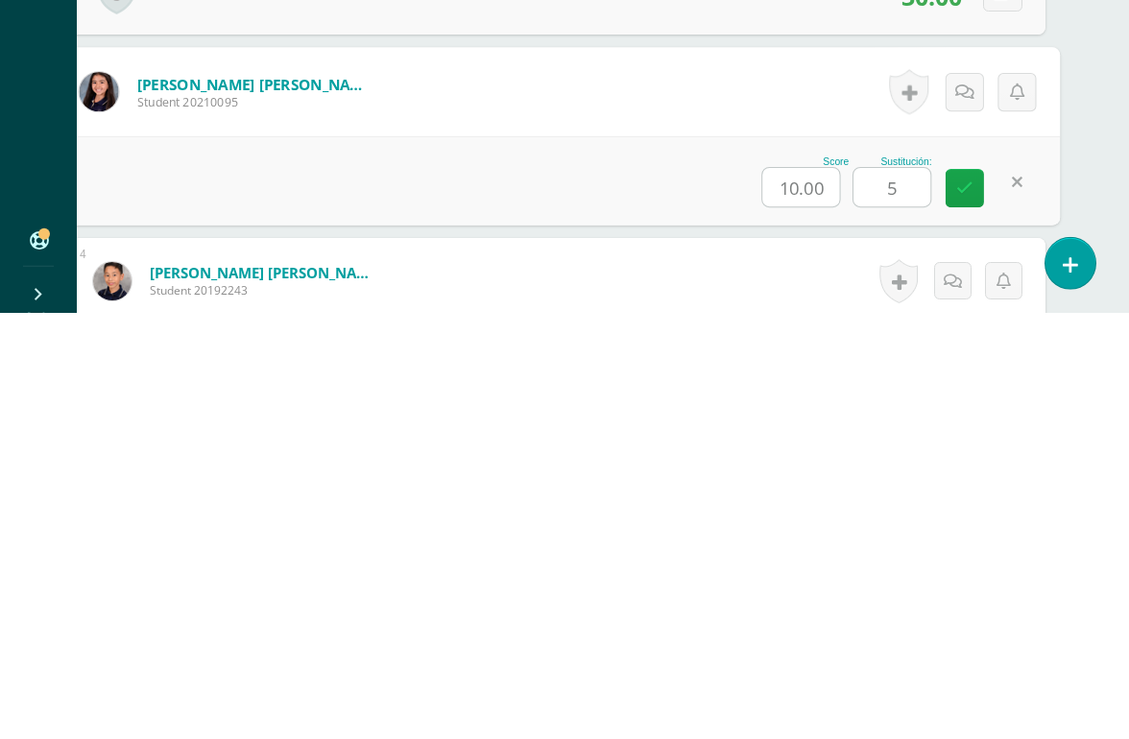
type input "50"
click at [970, 606] on icon at bounding box center [964, 614] width 17 height 16
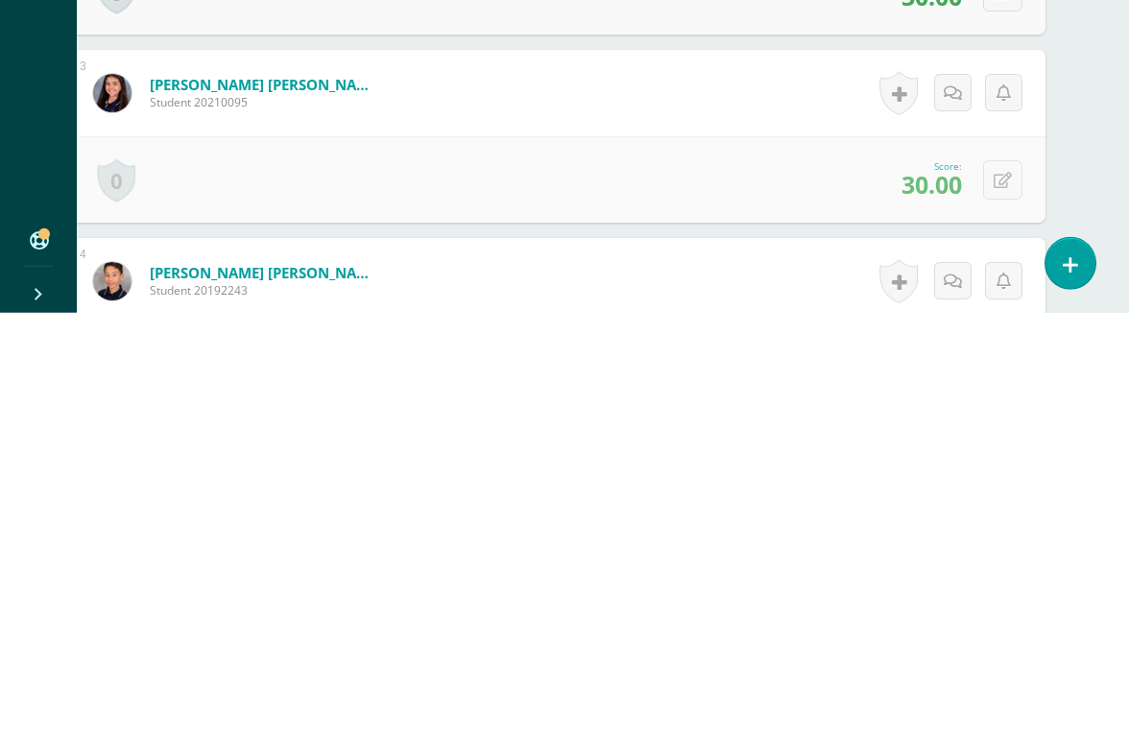
scroll to position [1090, 46]
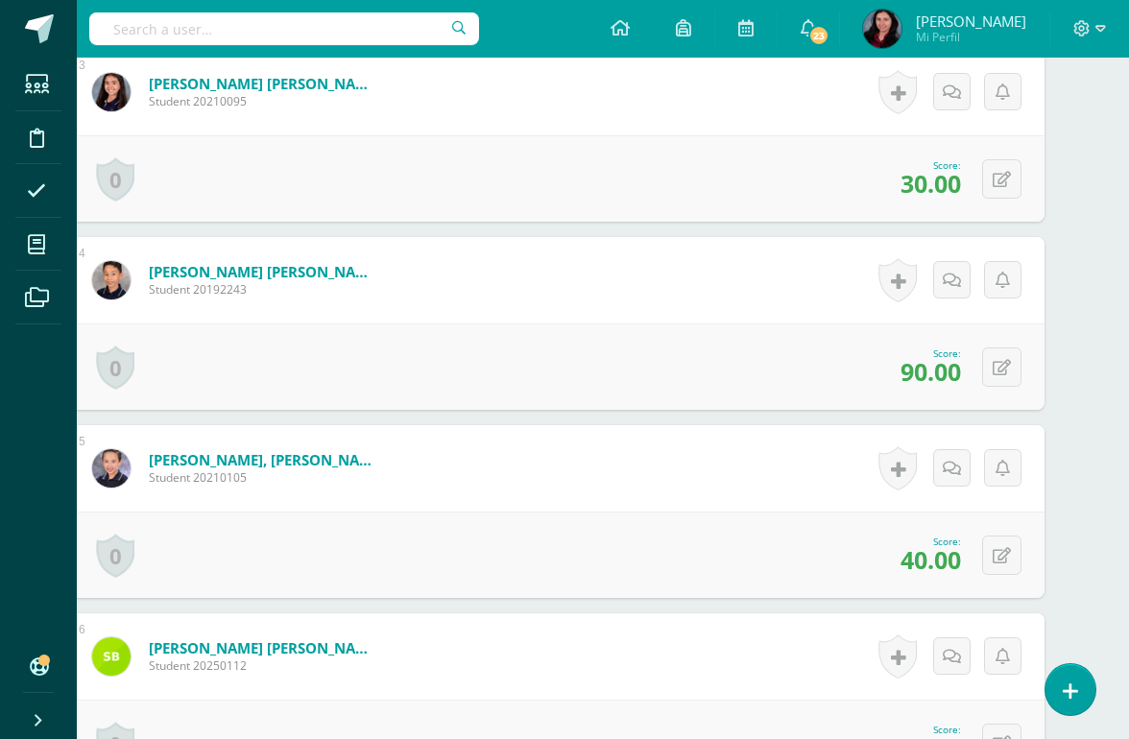
click at [1015, 564] on button at bounding box center [1001, 555] width 39 height 39
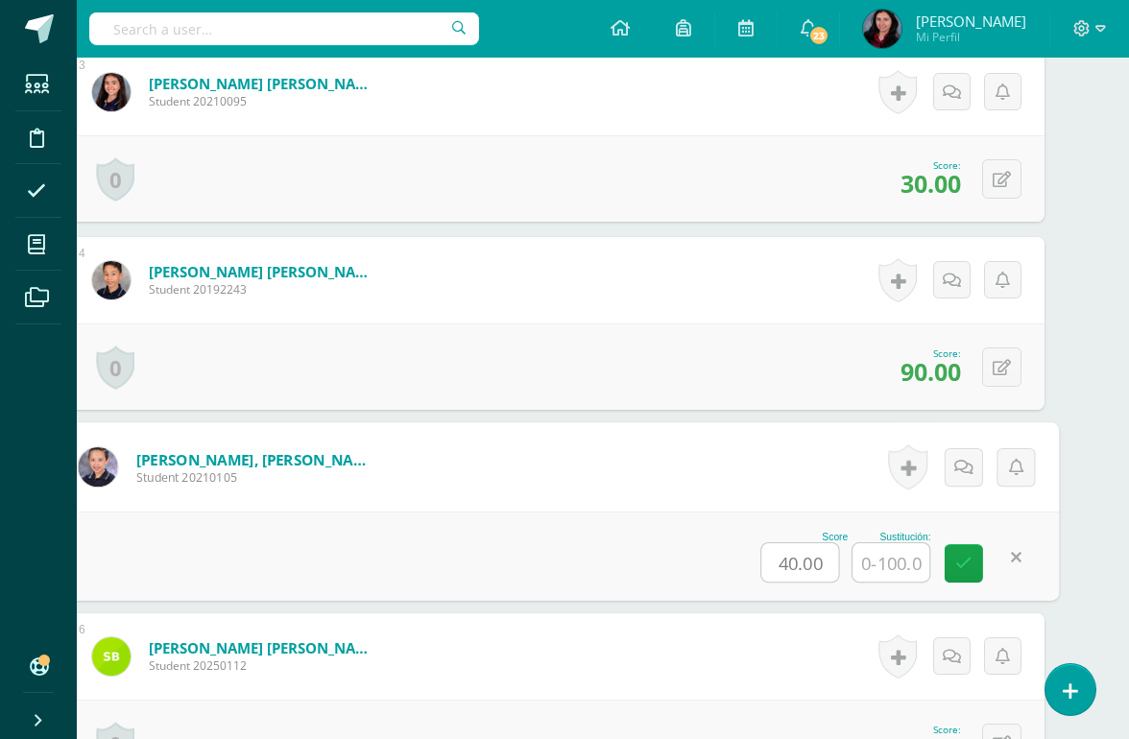
click at [884, 564] on input "text" at bounding box center [891, 563] width 77 height 38
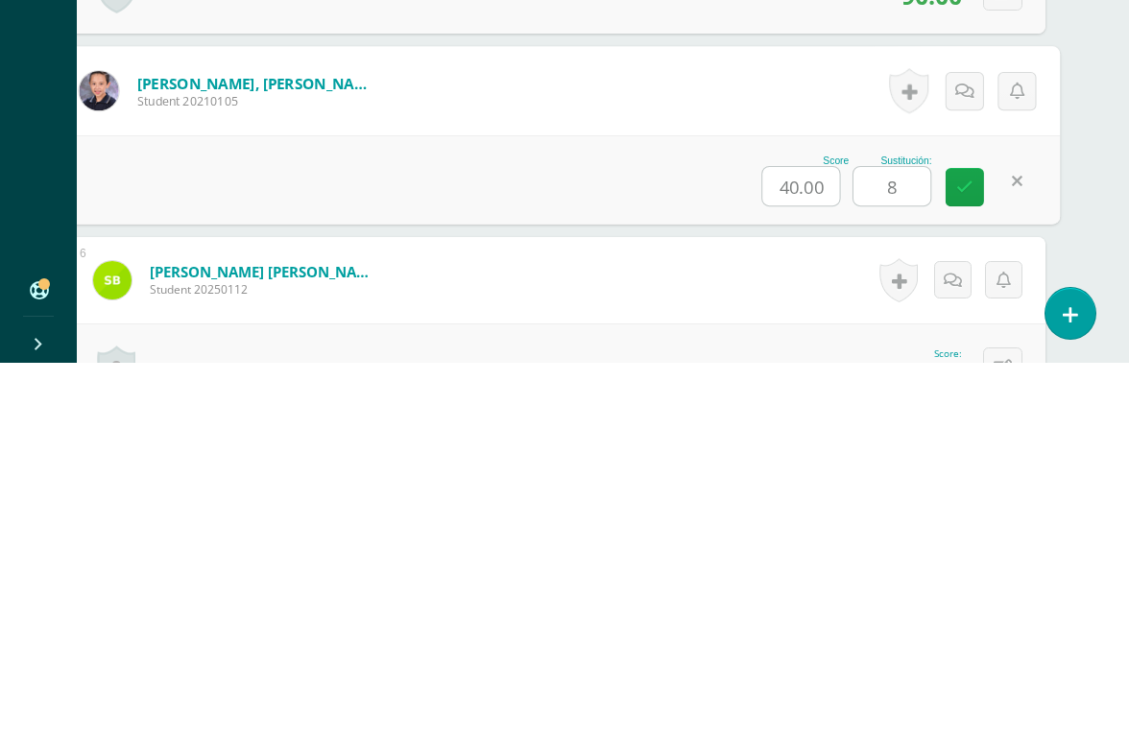
type input "88"
click at [962, 555] on icon at bounding box center [964, 563] width 17 height 16
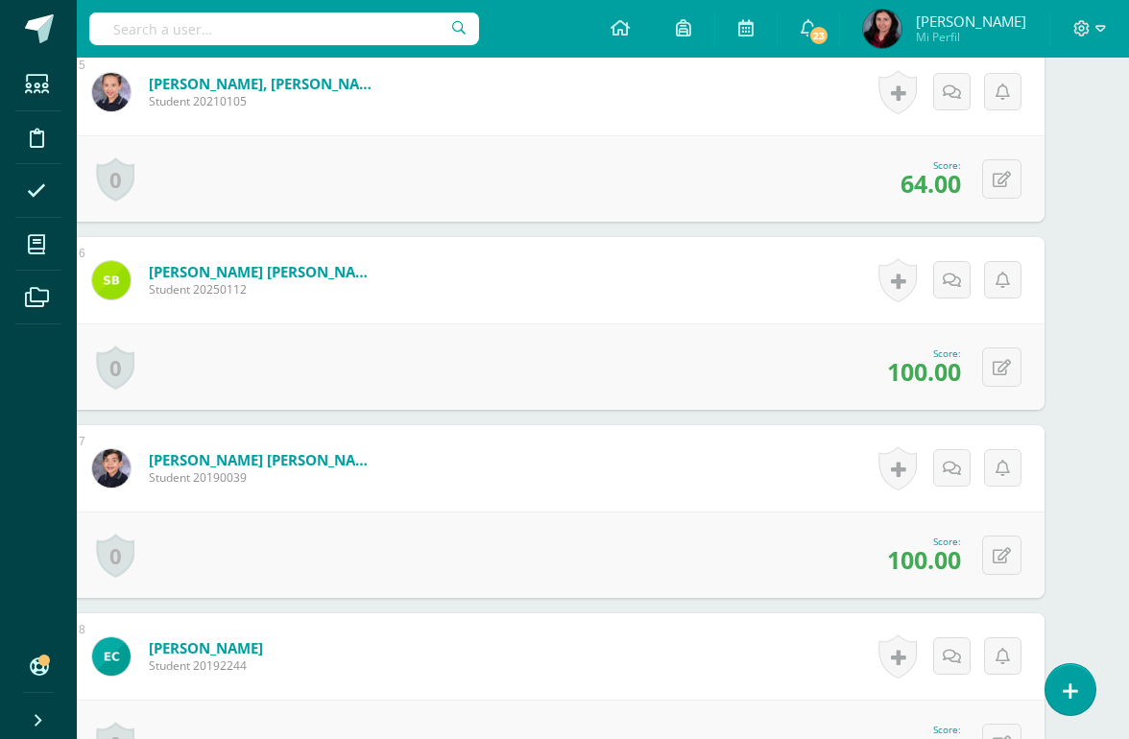
click at [1011, 183] on button at bounding box center [1001, 178] width 39 height 39
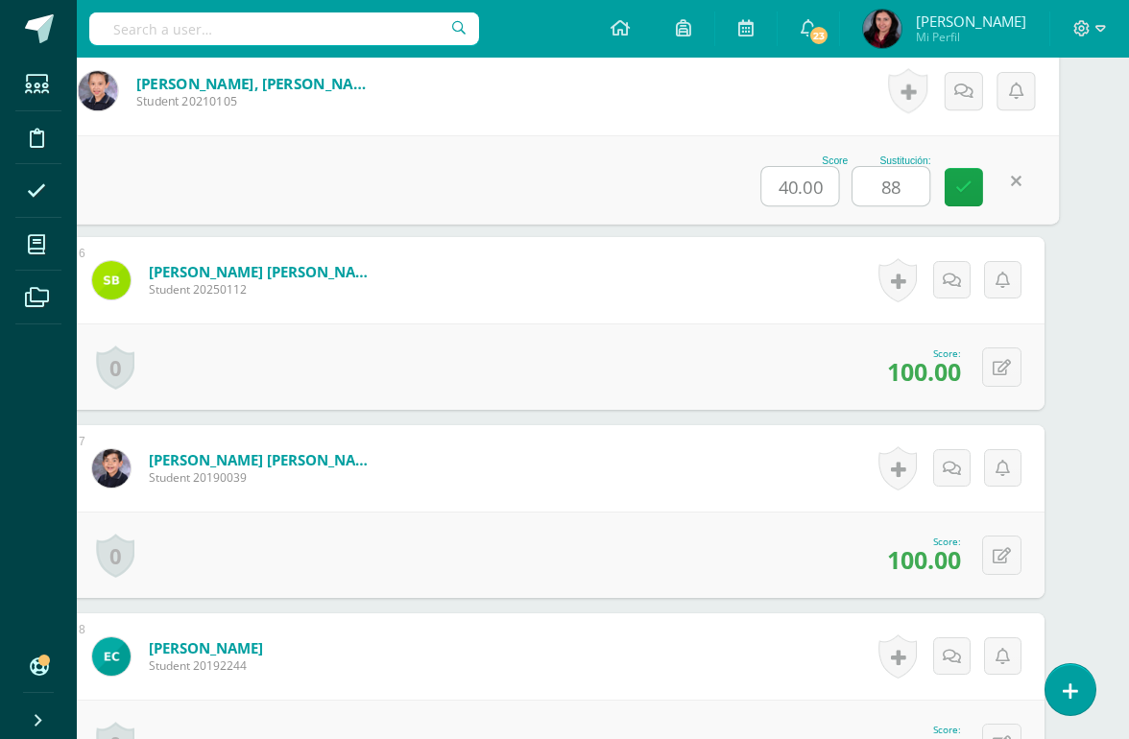
click at [898, 176] on input "88" at bounding box center [891, 186] width 77 height 38
type input "75"
click at [980, 200] on link at bounding box center [965, 187] width 38 height 38
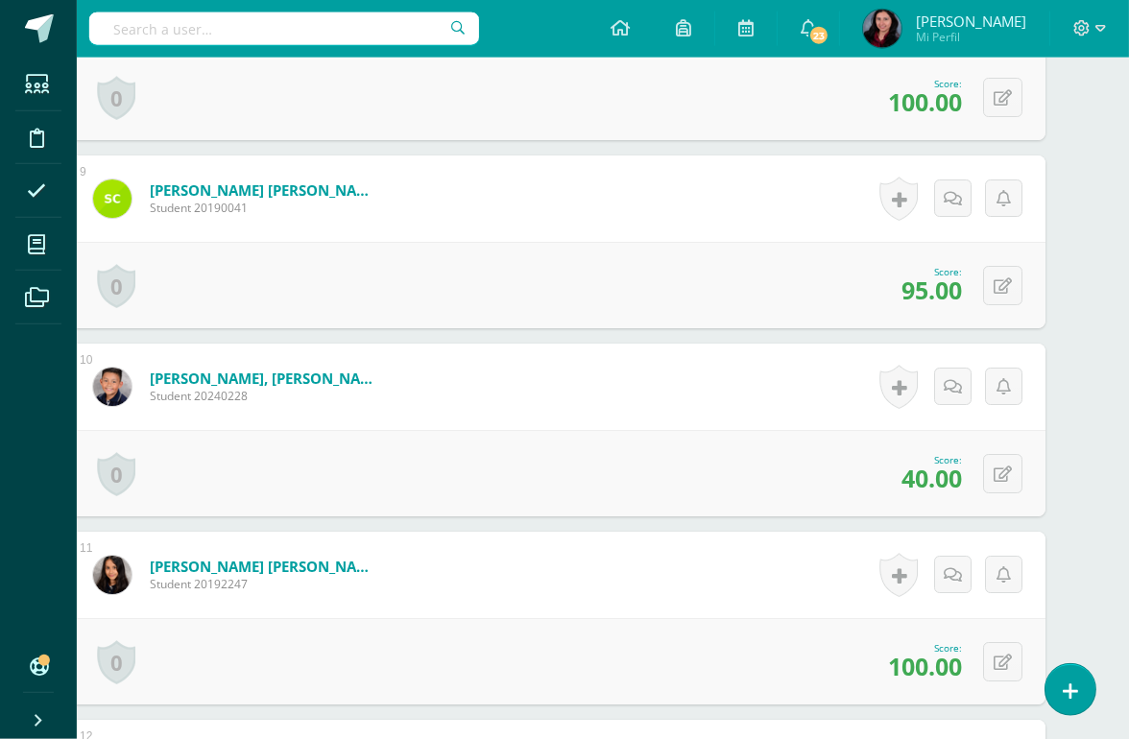
scroll to position [2115, 46]
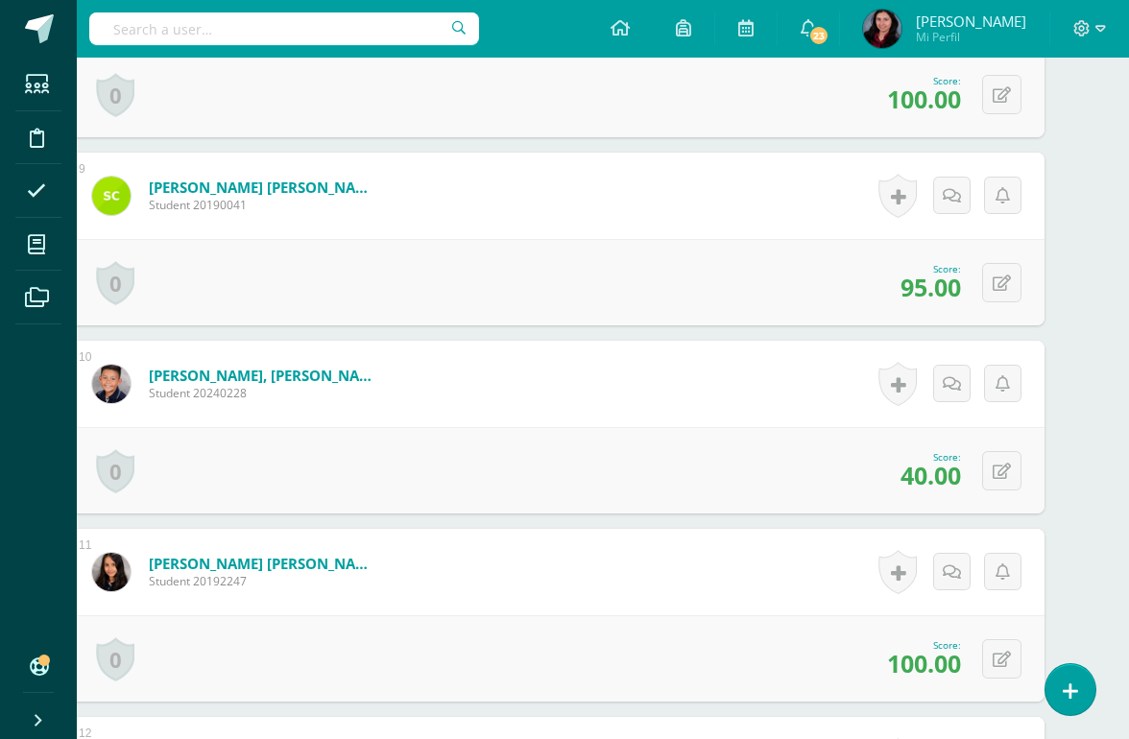
click at [1002, 476] on icon at bounding box center [1002, 472] width 18 height 16
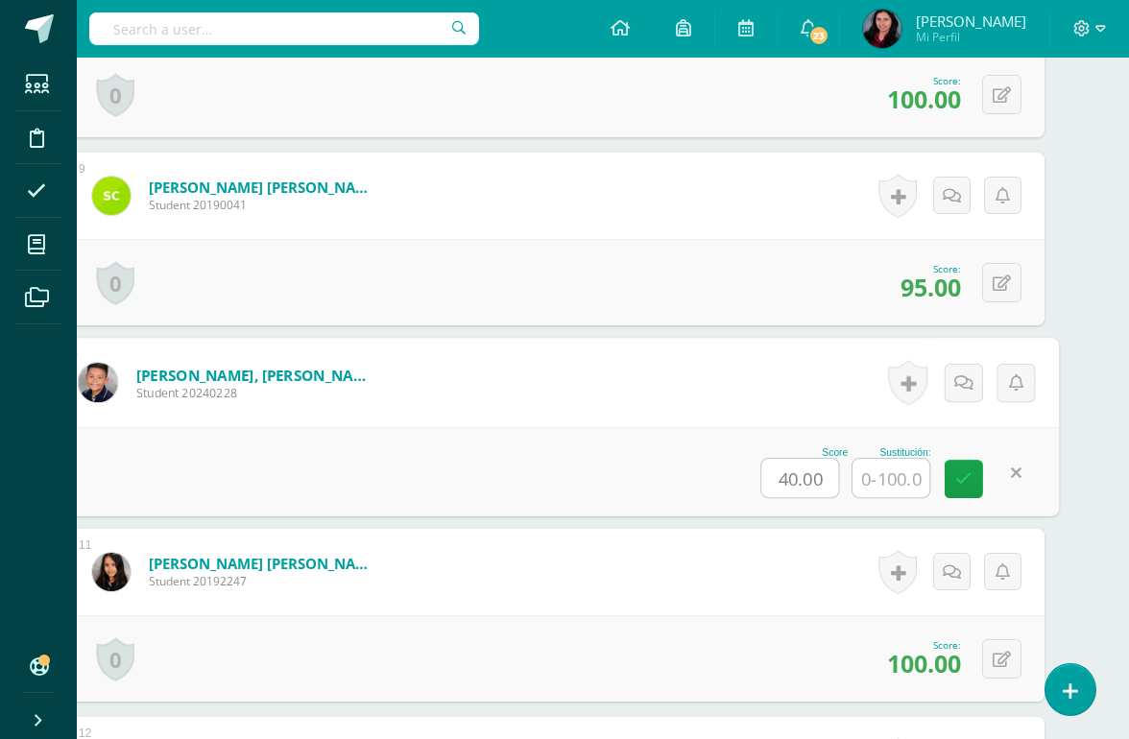
click at [881, 479] on input "text" at bounding box center [891, 478] width 77 height 38
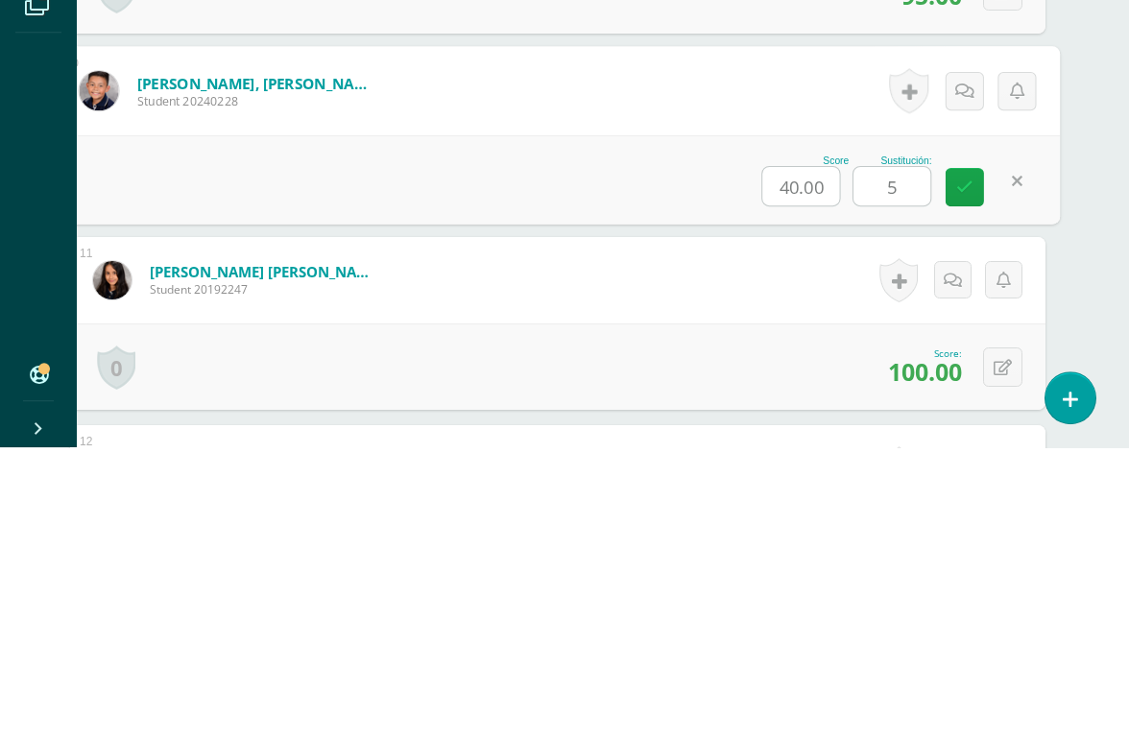
type input "50"
click at [966, 471] on icon at bounding box center [964, 479] width 17 height 16
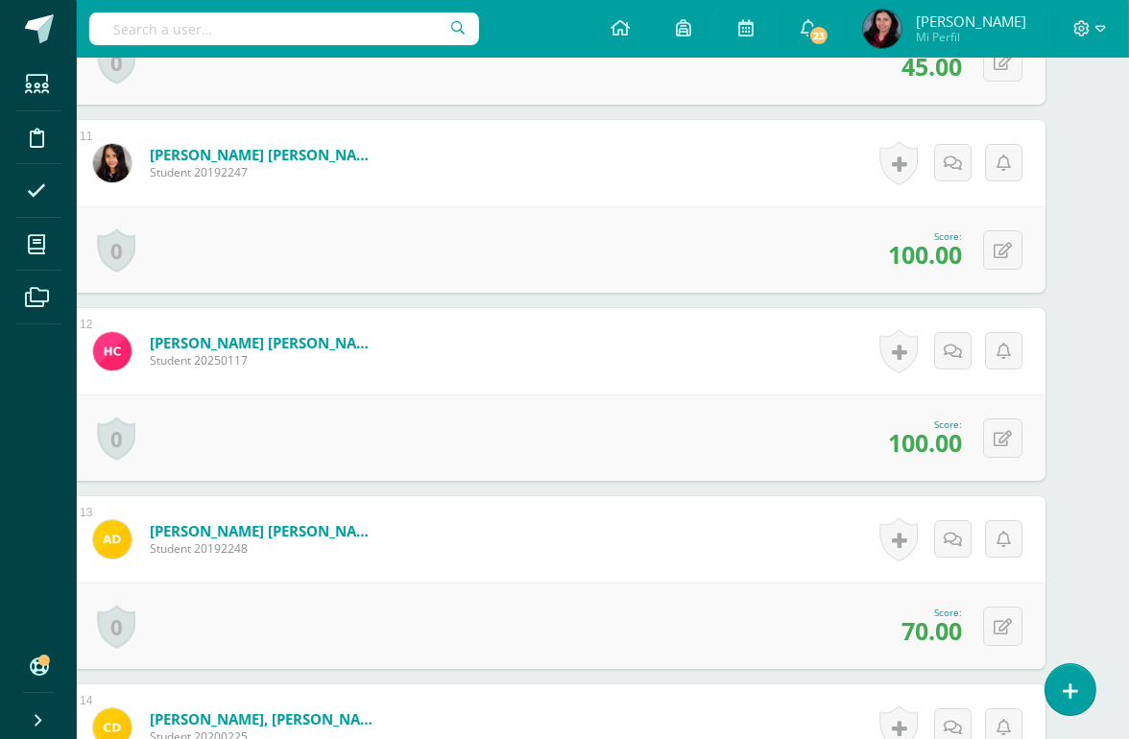
scroll to position [2537, 46]
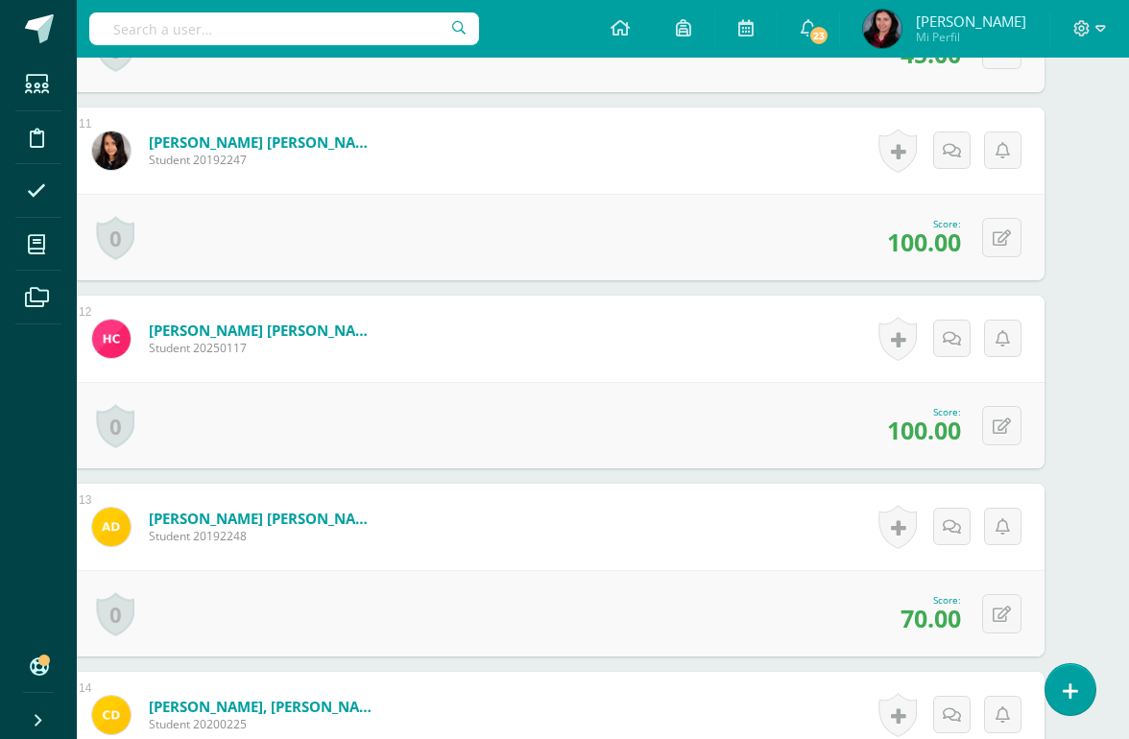
click at [1000, 617] on icon at bounding box center [1002, 615] width 18 height 16
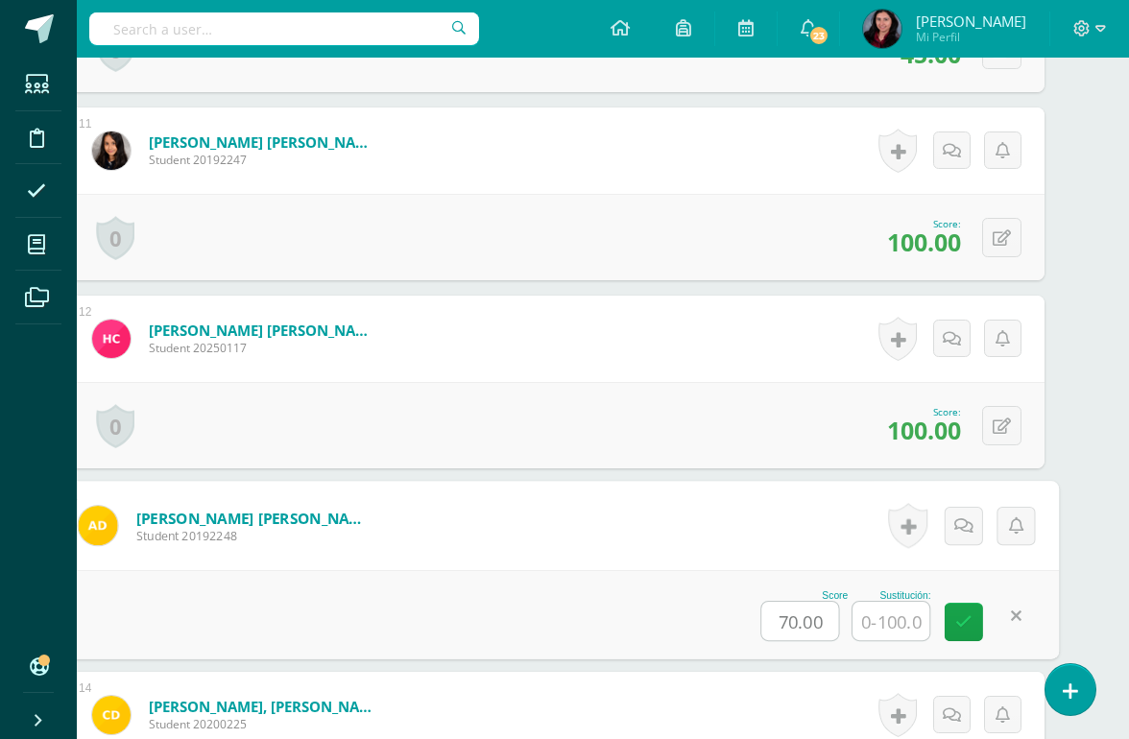
click at [888, 621] on input "text" at bounding box center [891, 621] width 77 height 38
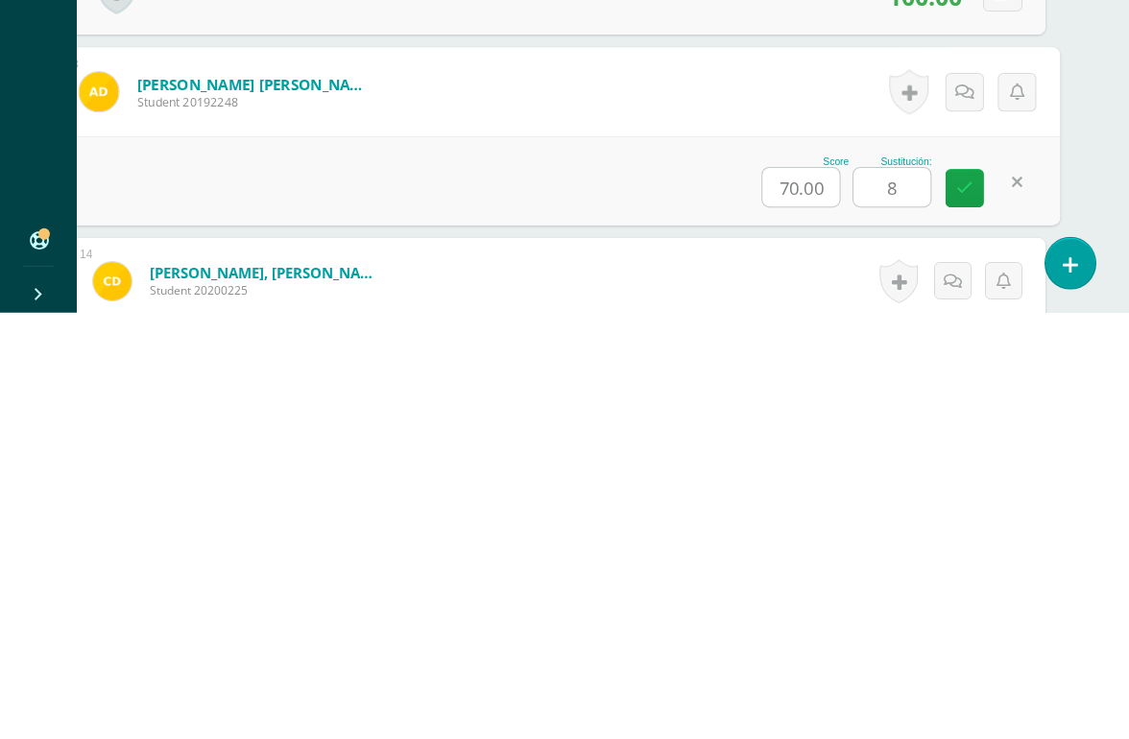
type input "88"
click at [964, 606] on icon at bounding box center [964, 614] width 17 height 16
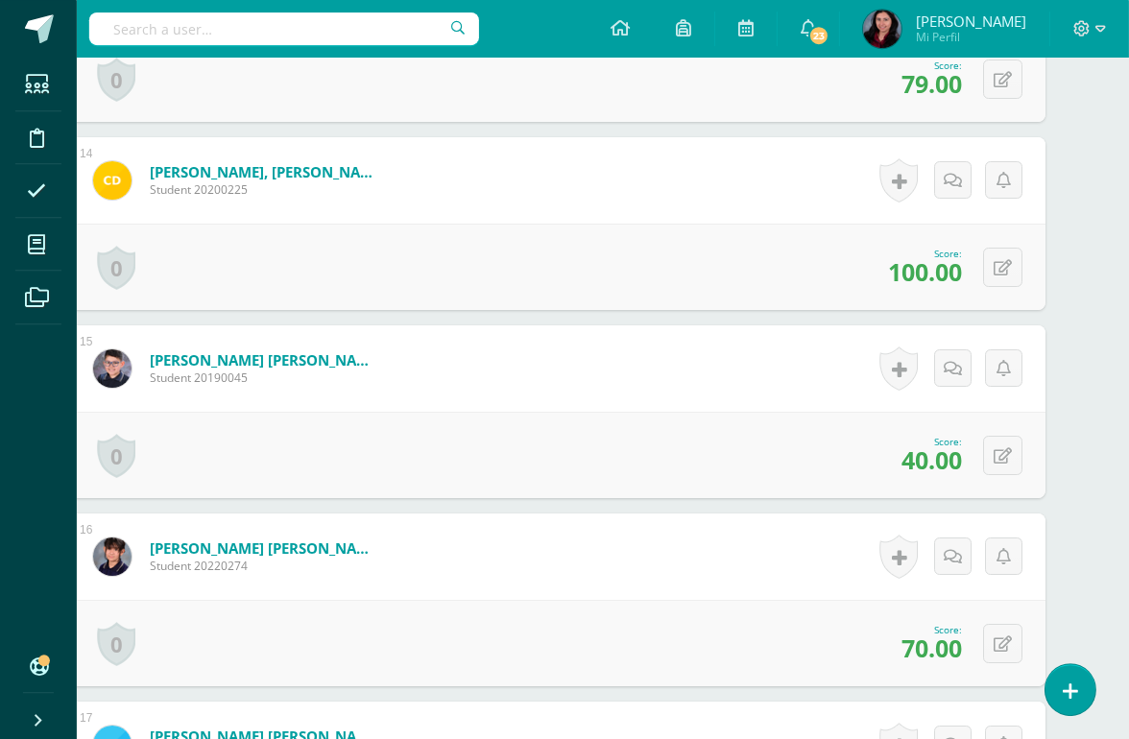
scroll to position [3074, 46]
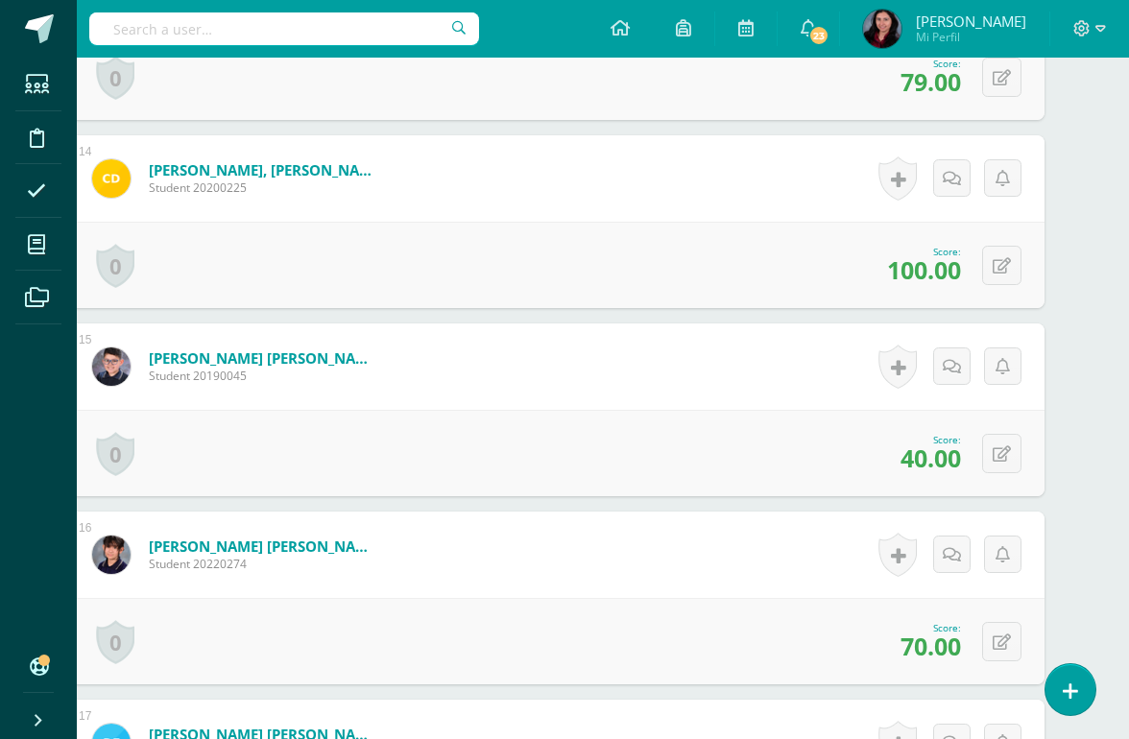
click at [1010, 462] on icon at bounding box center [1002, 455] width 18 height 16
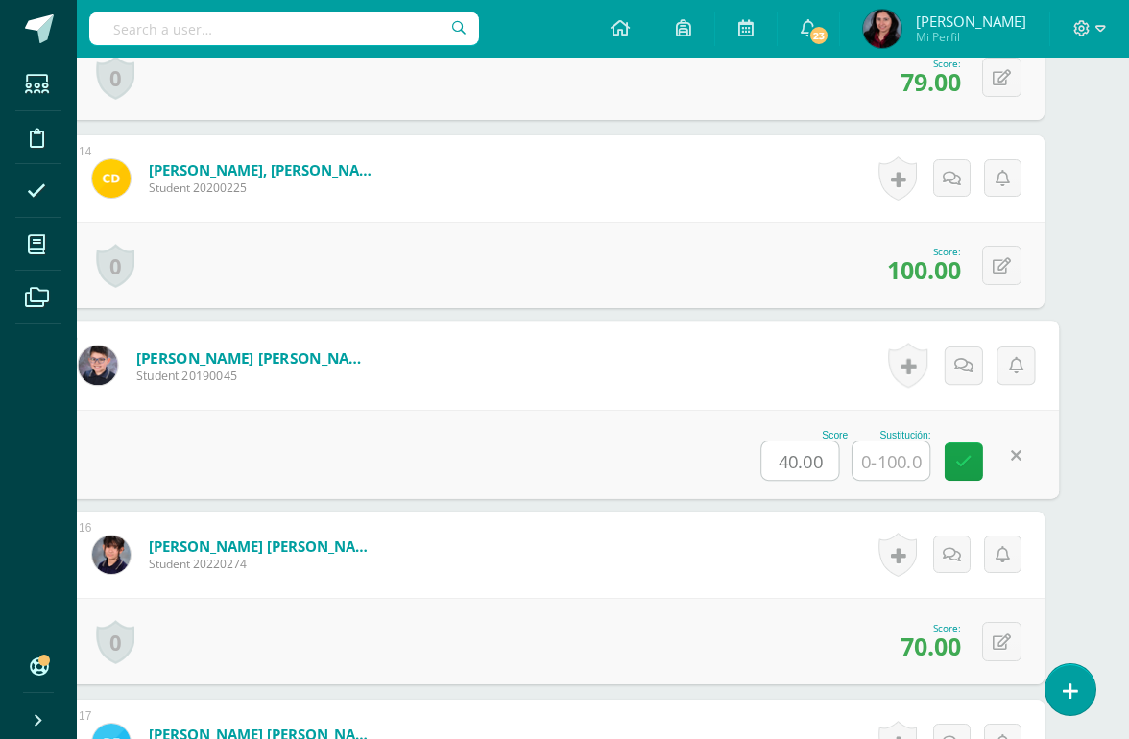
click at [882, 465] on input "text" at bounding box center [891, 461] width 77 height 38
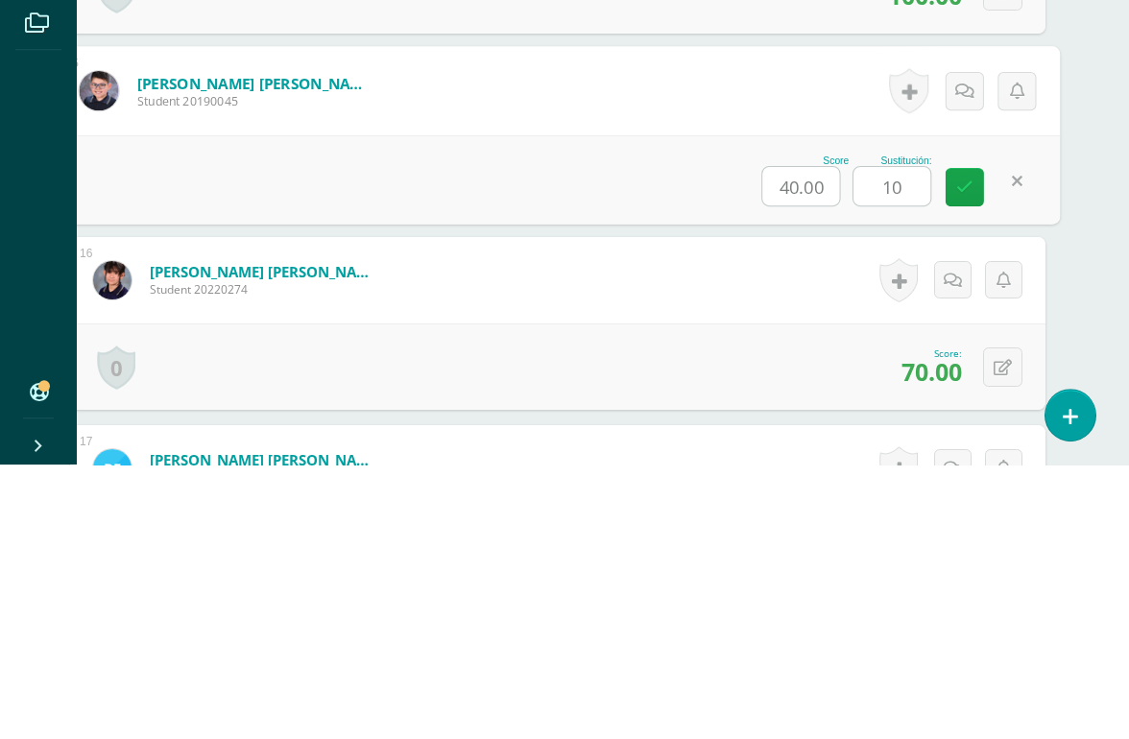
type input "100"
click at [971, 453] on icon at bounding box center [964, 461] width 17 height 16
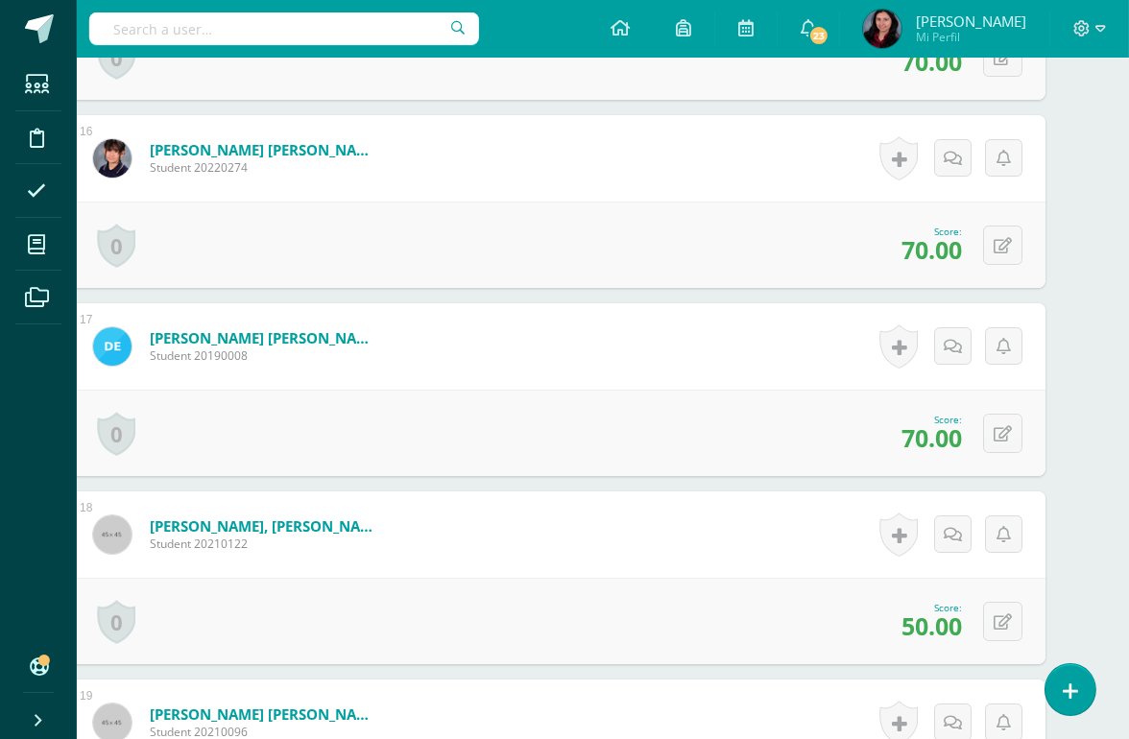
scroll to position [3472, 46]
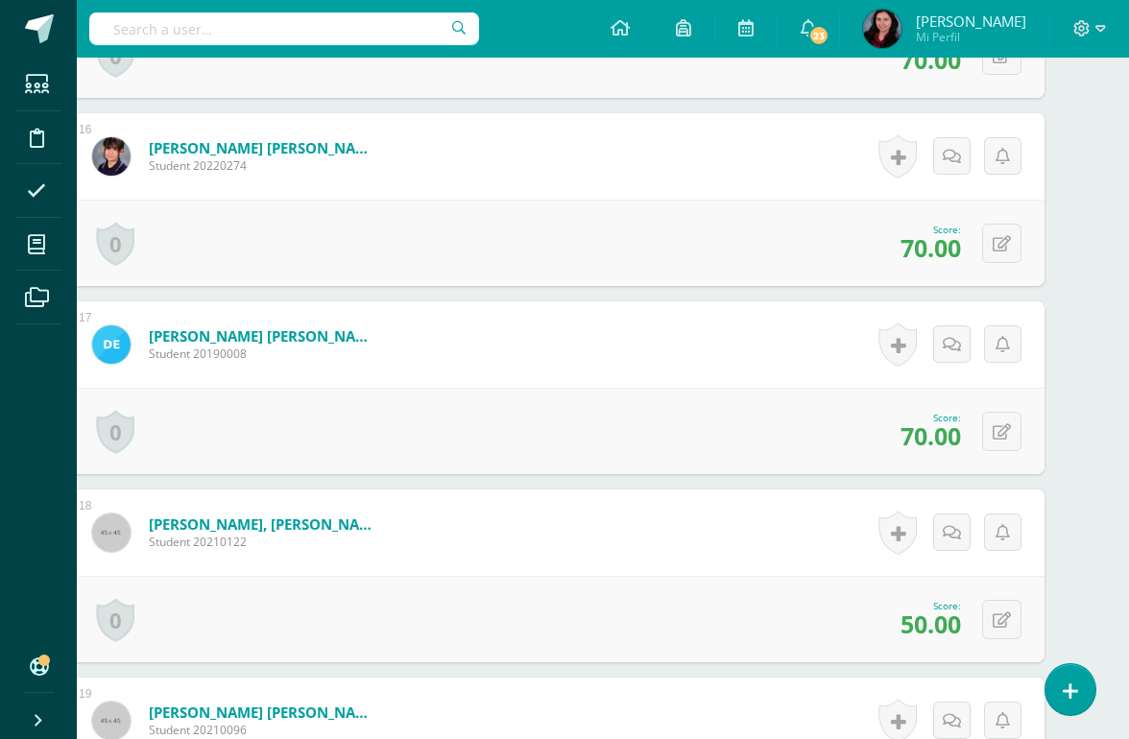
click at [1005, 437] on icon at bounding box center [1002, 432] width 18 height 16
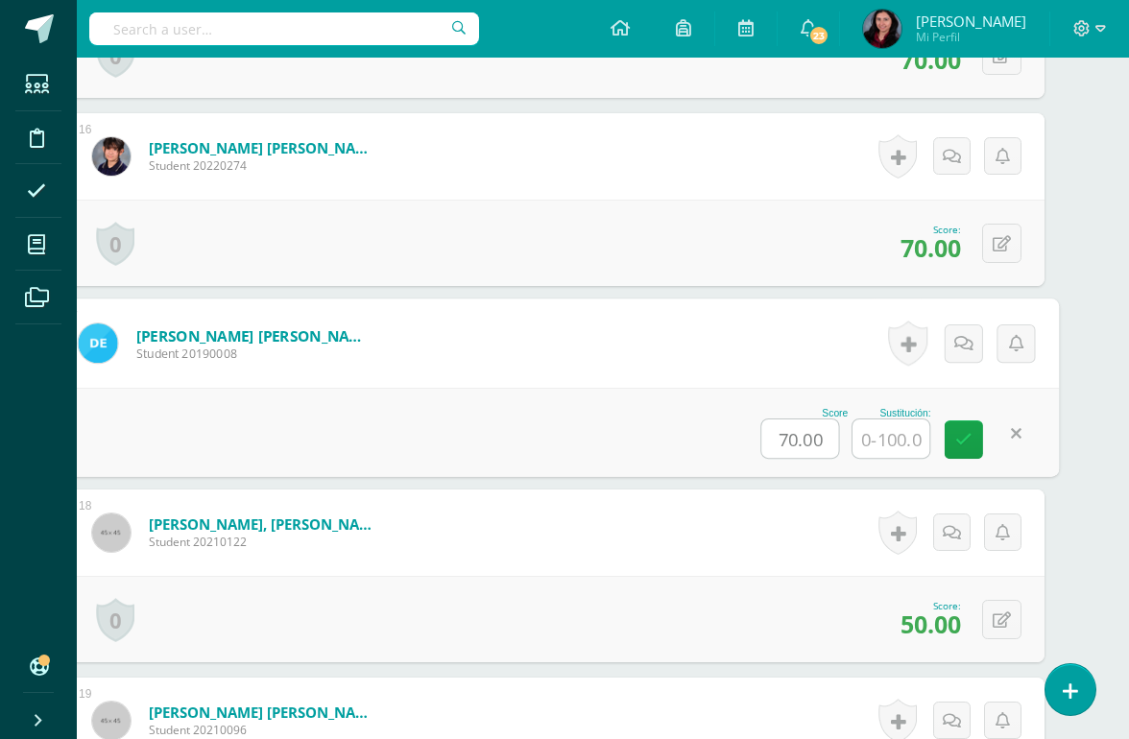
click at [891, 448] on input "text" at bounding box center [891, 439] width 77 height 38
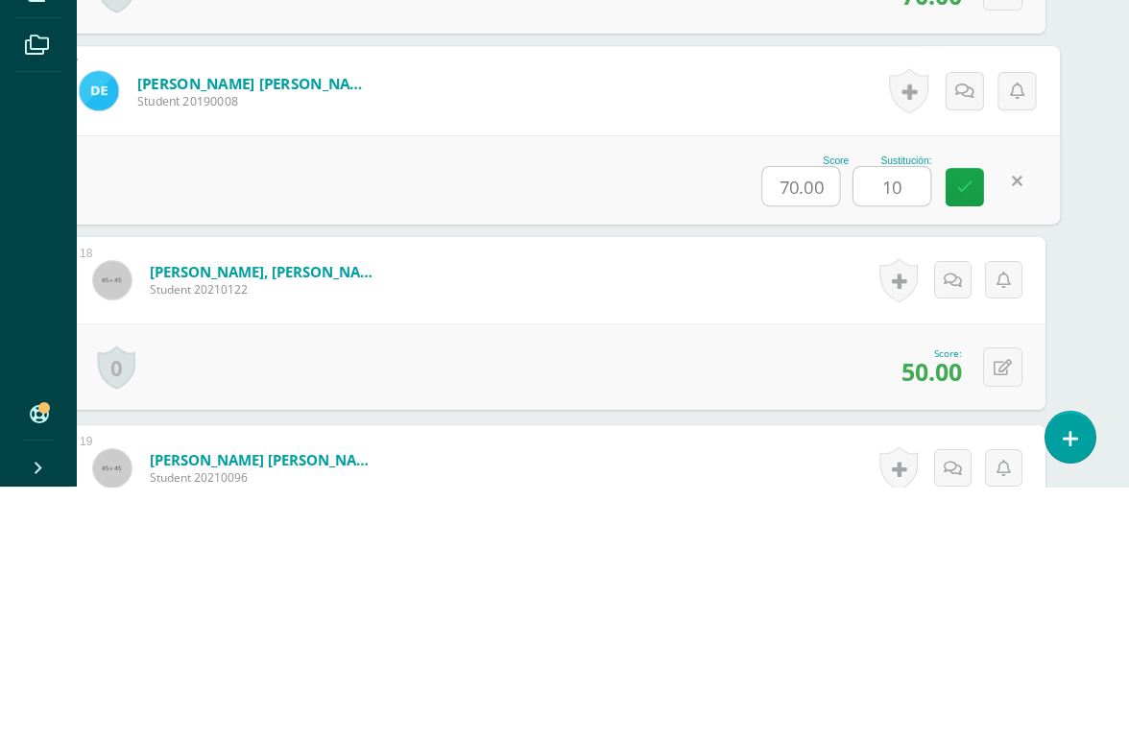
type input "100"
click at [971, 431] on icon at bounding box center [964, 439] width 17 height 16
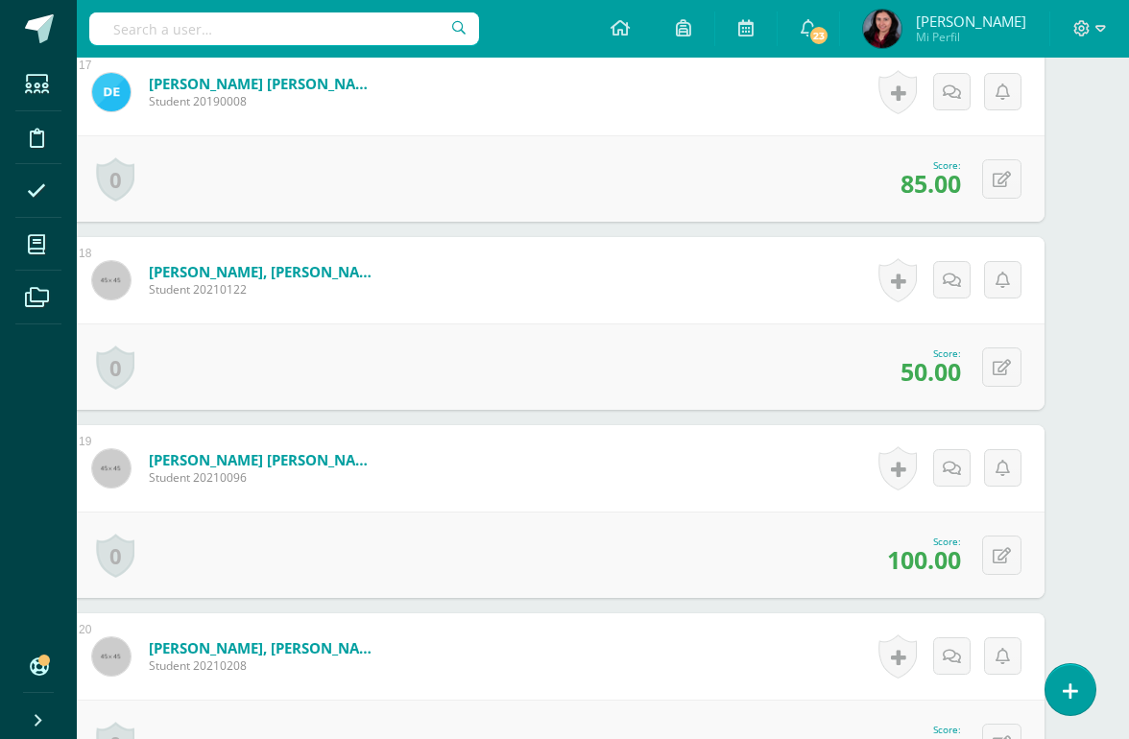
click at [1012, 376] on button at bounding box center [1001, 367] width 39 height 39
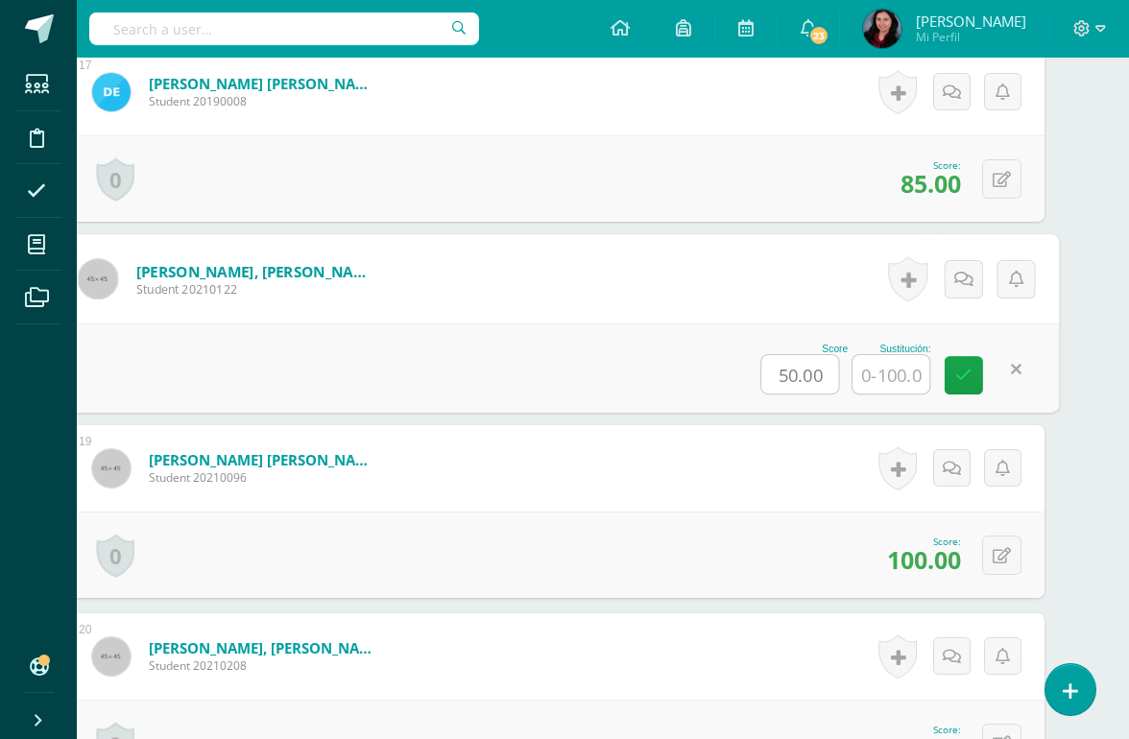
click at [893, 380] on input "text" at bounding box center [891, 374] width 77 height 38
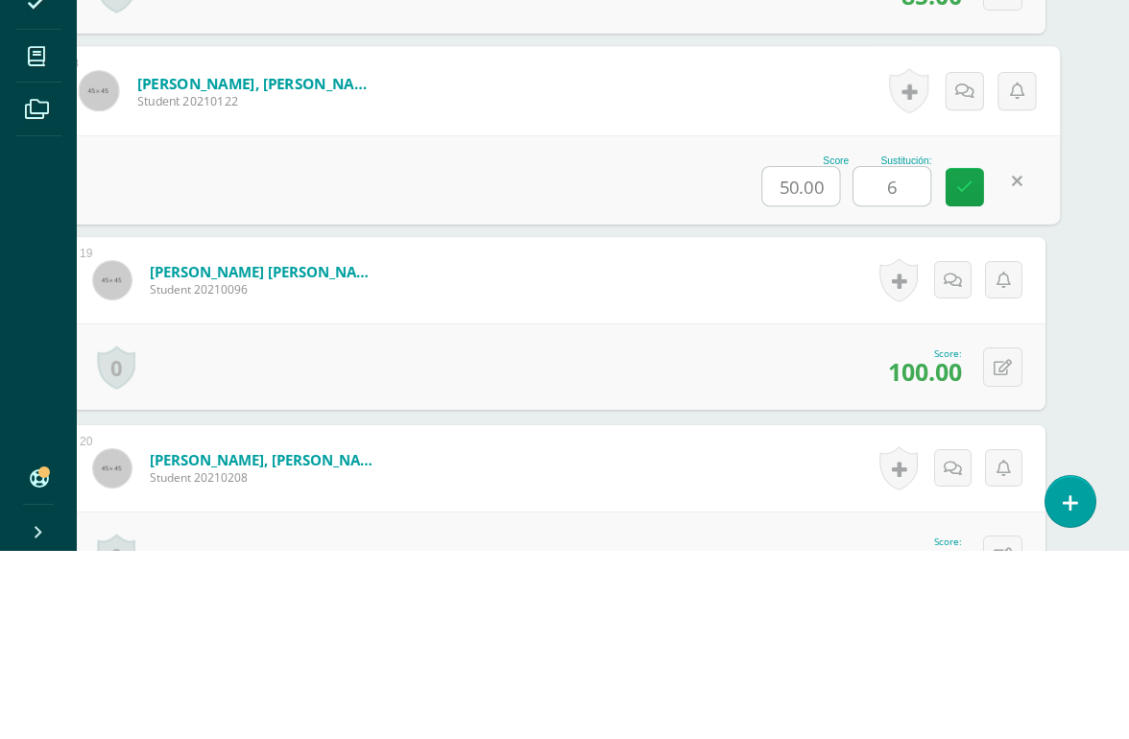
type input "63"
click at [956, 367] on icon at bounding box center [964, 375] width 17 height 16
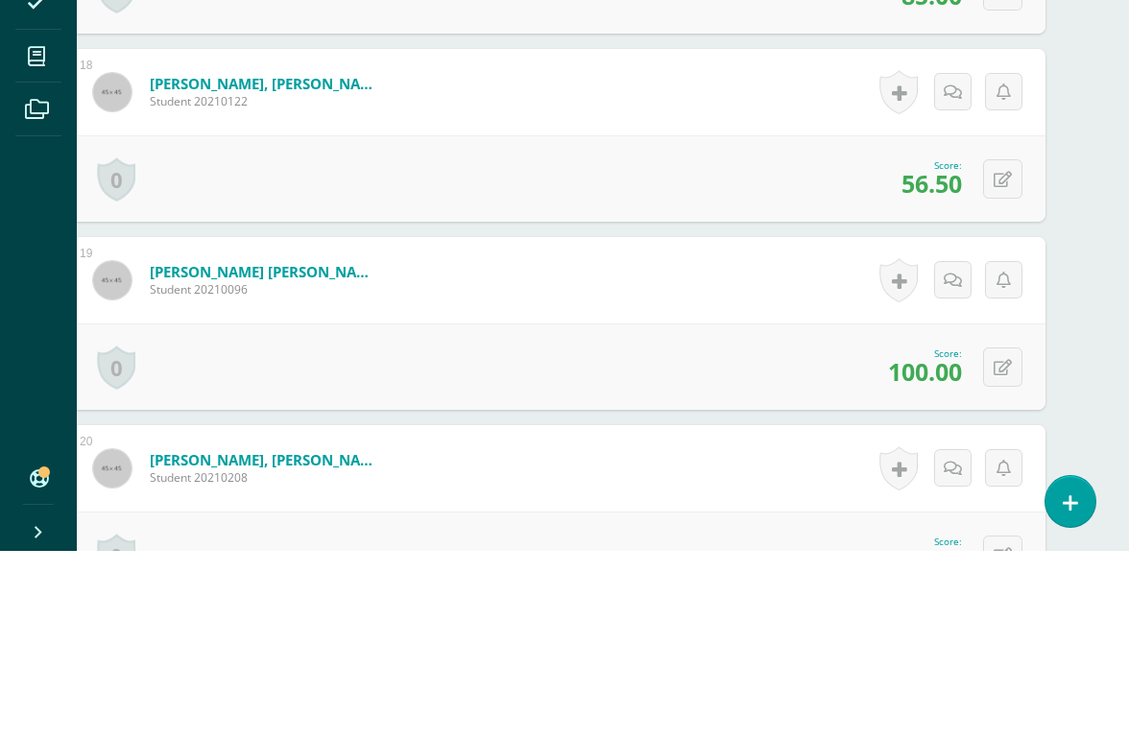
scroll to position [3913, 46]
